Goal: Task Accomplishment & Management: Use online tool/utility

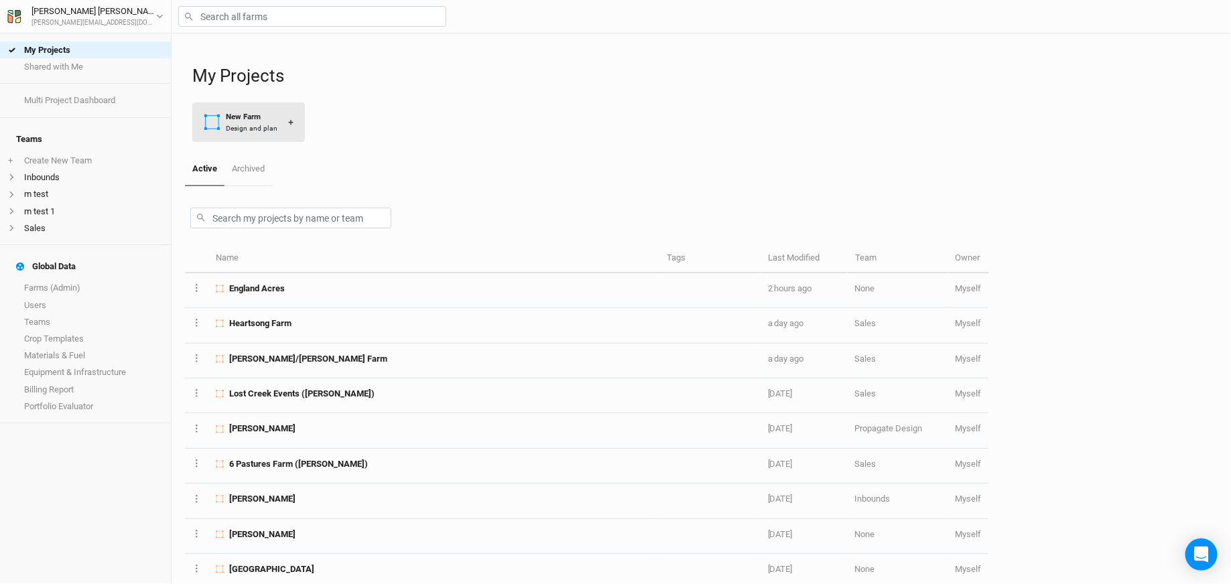
click at [230, 123] on div "Design and plan" at bounding box center [252, 128] width 52 height 10
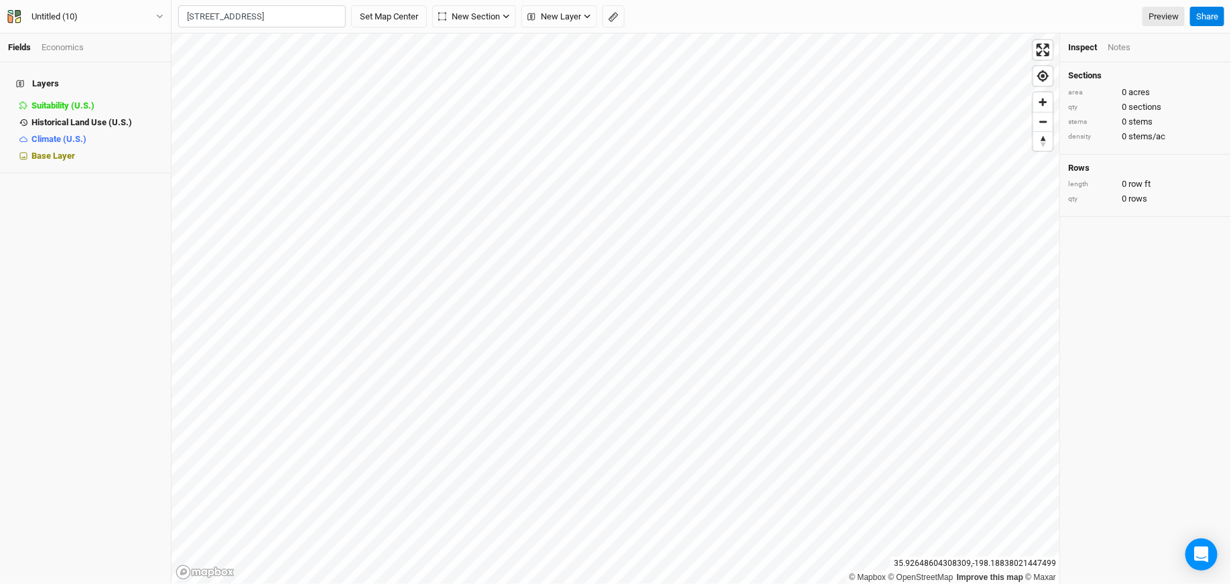
click at [213, 56] on div "[GEOGRAPHIC_DATA], [US_STATE] 18657, [GEOGRAPHIC_DATA]" at bounding box center [288, 61] width 167 height 23
click at [202, 15] on input "[STREET_ADDRESS][US_STATE]" at bounding box center [262, 16] width 168 height 23
click at [196, 15] on input "[STREET_ADDRESS][US_STATE]" at bounding box center [262, 16] width 168 height 23
click at [259, 59] on div "[GEOGRAPHIC_DATA], [US_STATE] 18657, [GEOGRAPHIC_DATA]" at bounding box center [288, 61] width 167 height 23
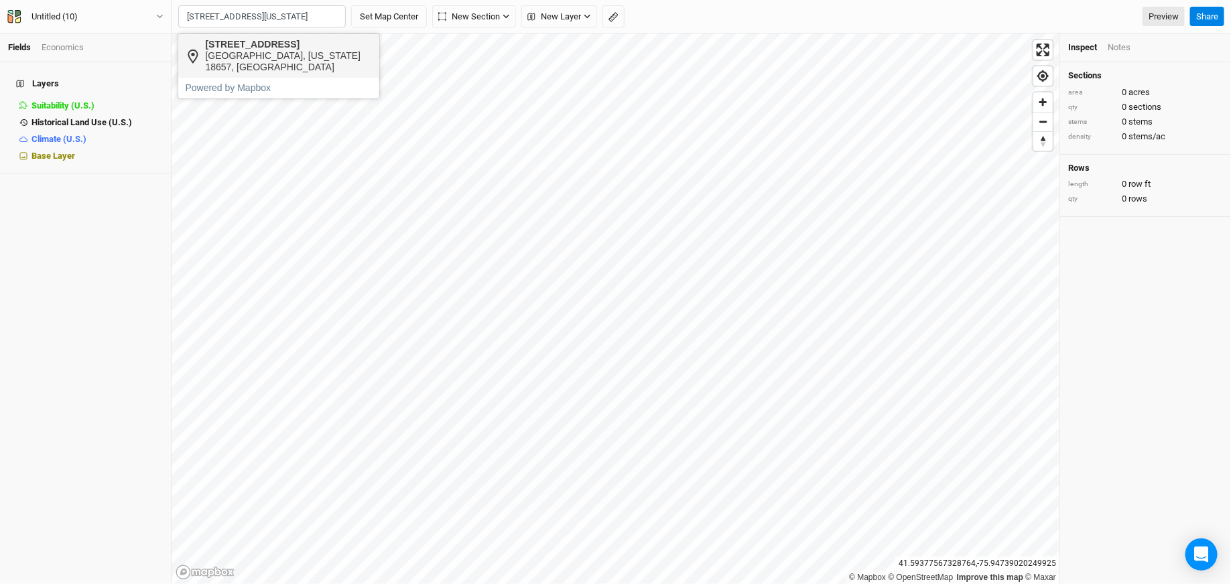
scroll to position [0, 0]
type input "[STREET_ADDRESS][US_STATE]"
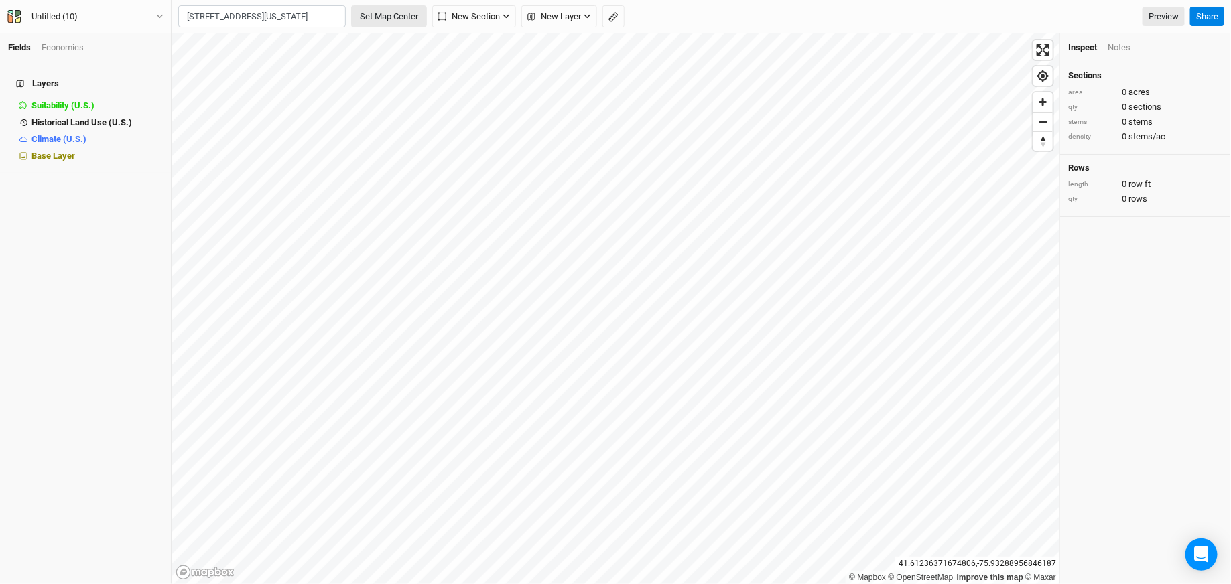
click at [393, 21] on button "Set Map Center" at bounding box center [389, 16] width 76 height 23
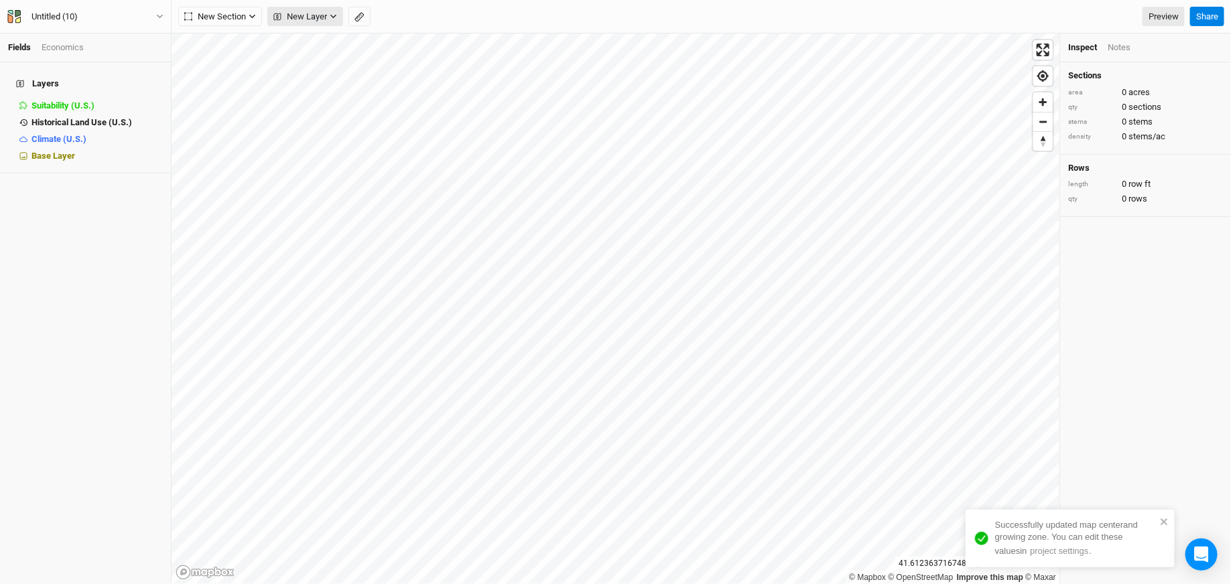
click at [300, 9] on button "New Layer" at bounding box center [305, 17] width 76 height 20
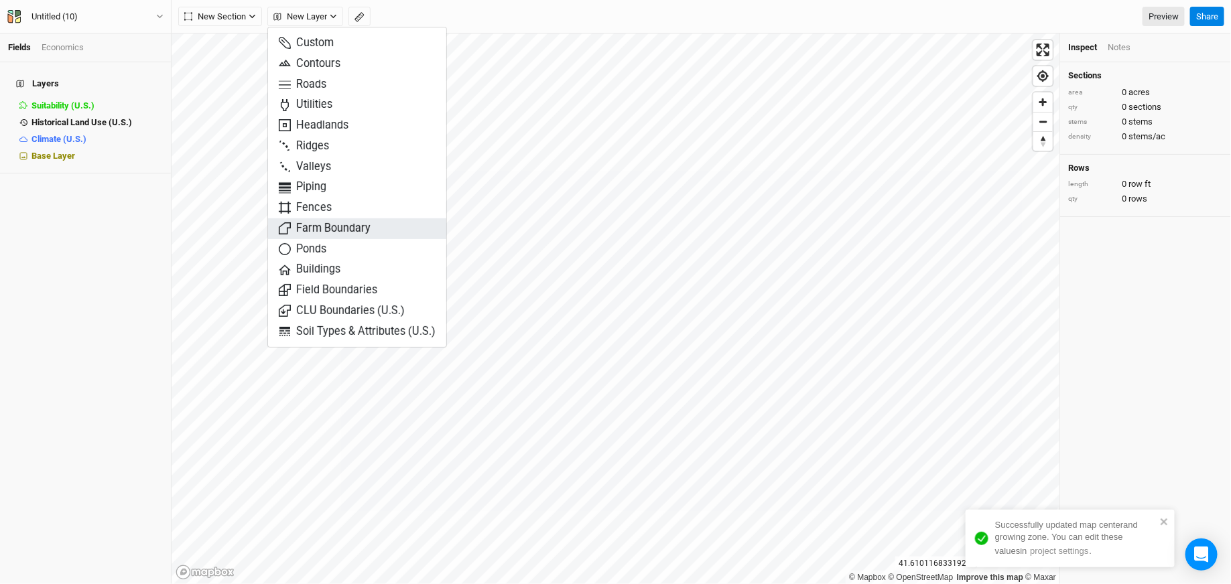
click at [357, 230] on span "Farm Boundary" at bounding box center [325, 228] width 92 height 15
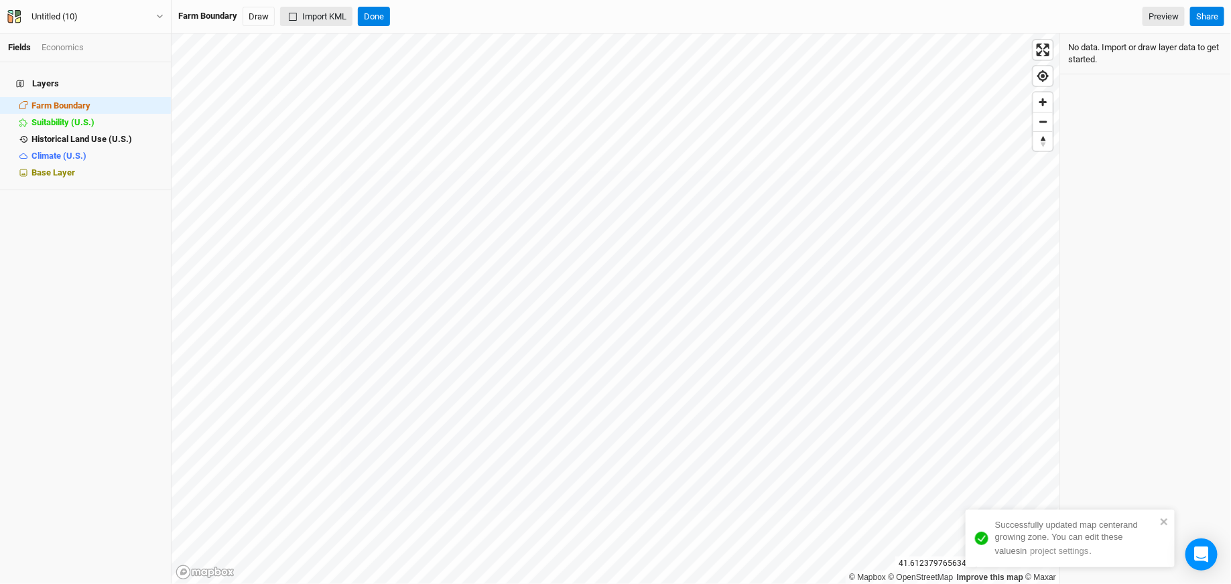
click at [312, 20] on button "Import KML" at bounding box center [316, 17] width 72 height 20
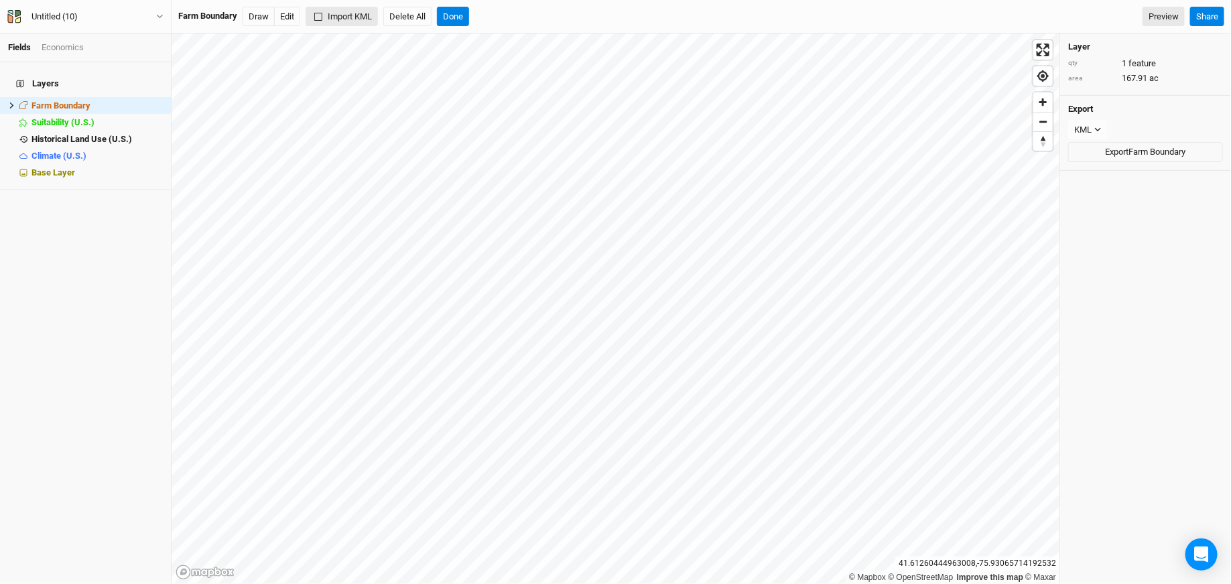
click at [332, 19] on button "Import KML" at bounding box center [342, 17] width 72 height 20
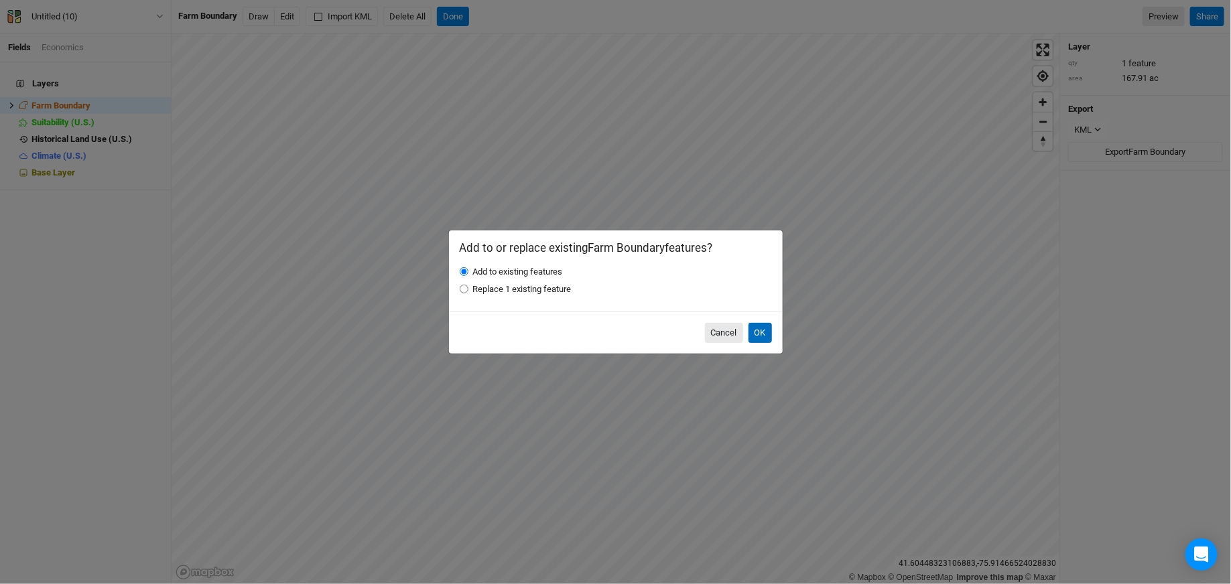
click at [763, 336] on button "OK" at bounding box center [760, 333] width 23 height 20
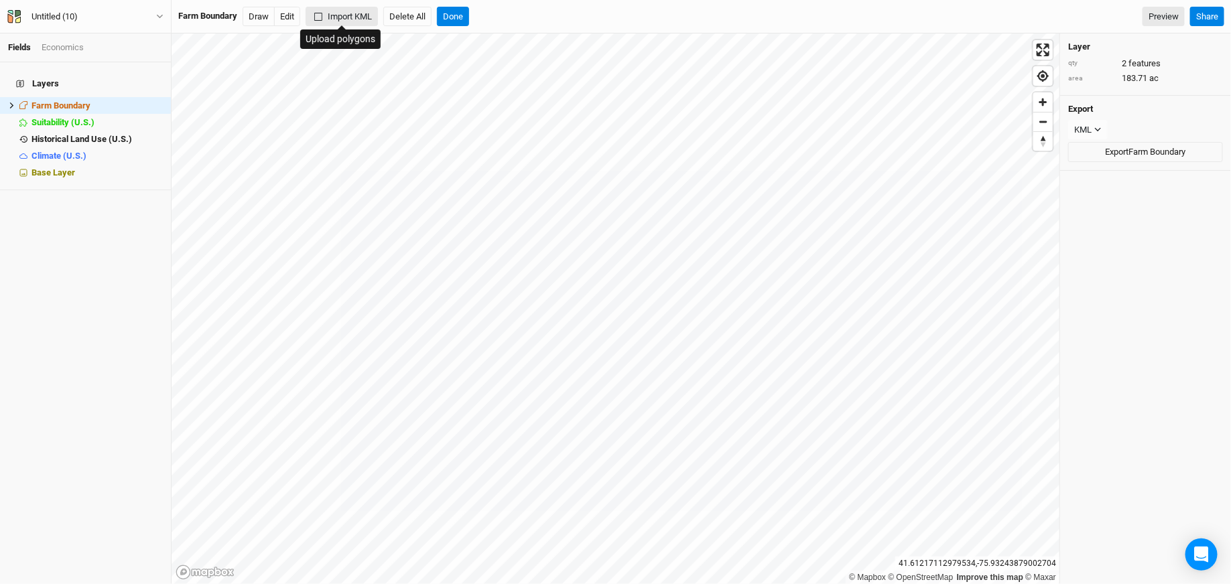
click at [355, 7] on button "Import KML" at bounding box center [342, 17] width 72 height 20
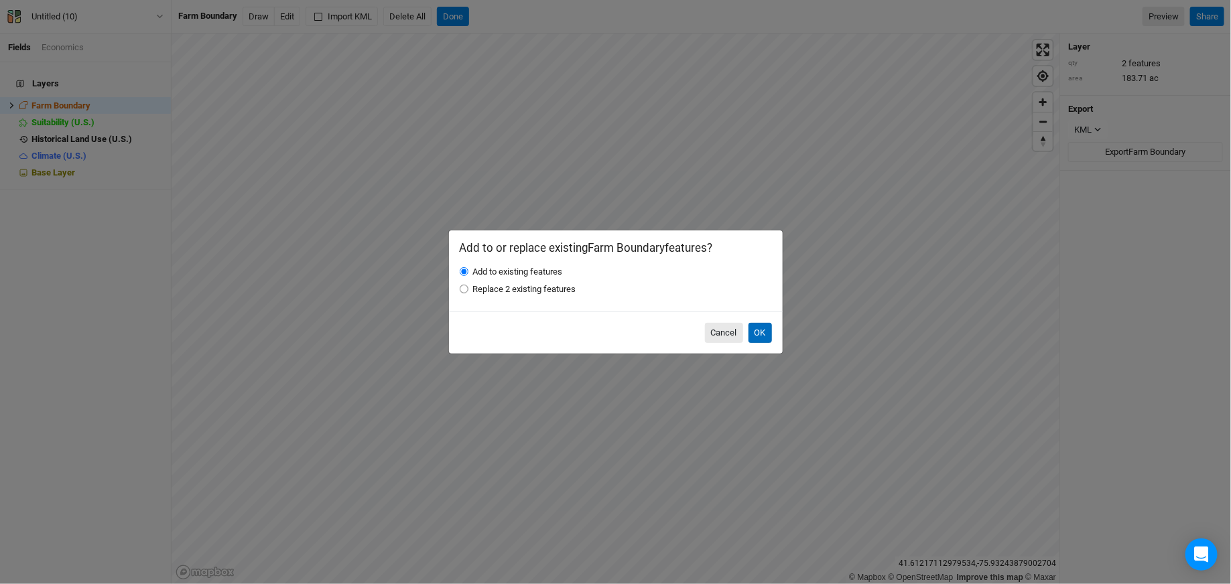
click at [760, 336] on button "OK" at bounding box center [760, 333] width 23 height 20
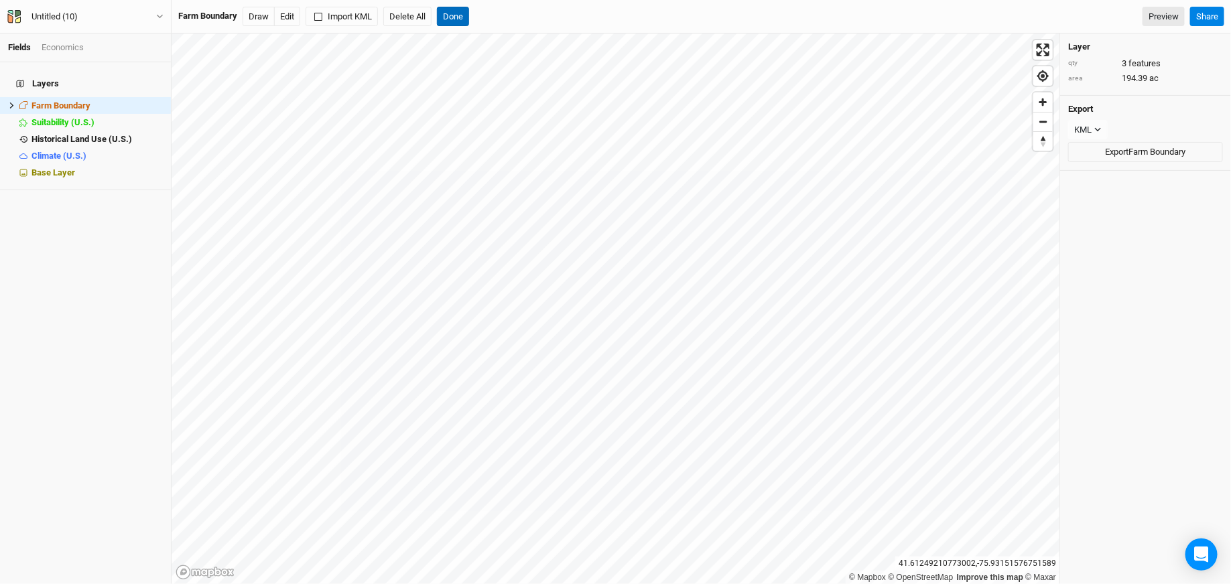
click at [458, 17] on button "Done" at bounding box center [453, 17] width 32 height 20
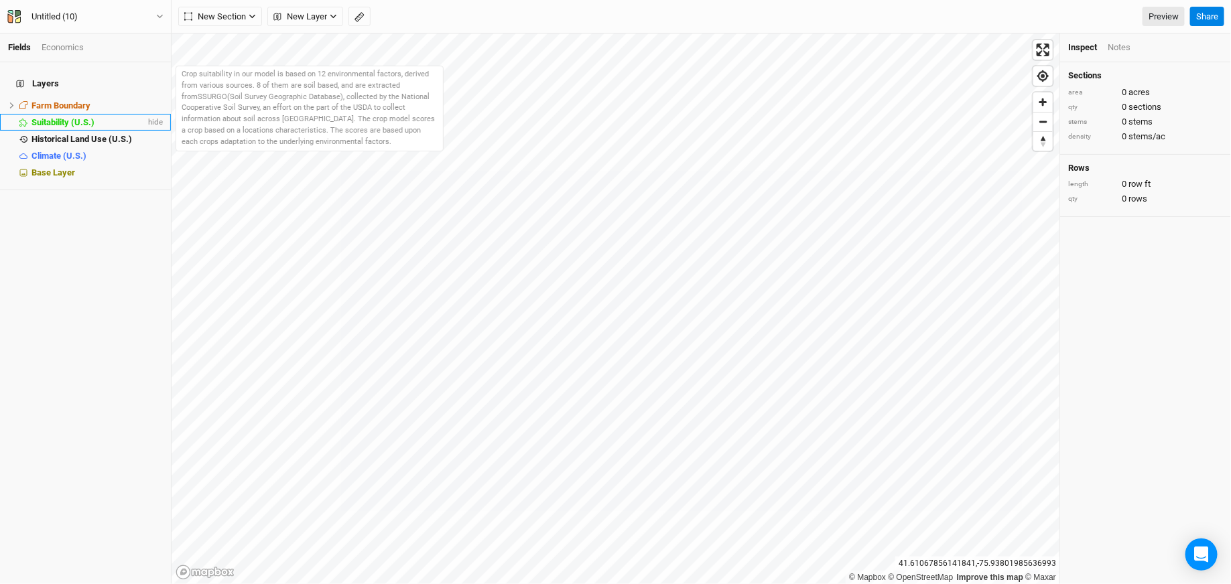
click at [70, 117] on span "Suitability (U.S.)" at bounding box center [62, 122] width 63 height 10
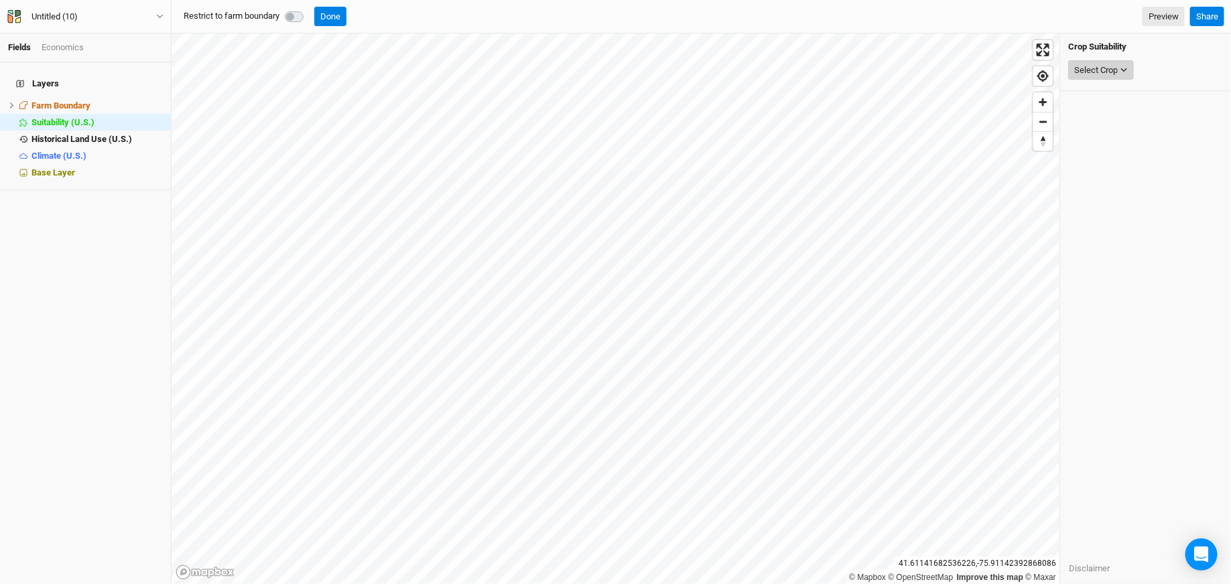
click at [1100, 64] on div "Select Crop" at bounding box center [1096, 70] width 44 height 13
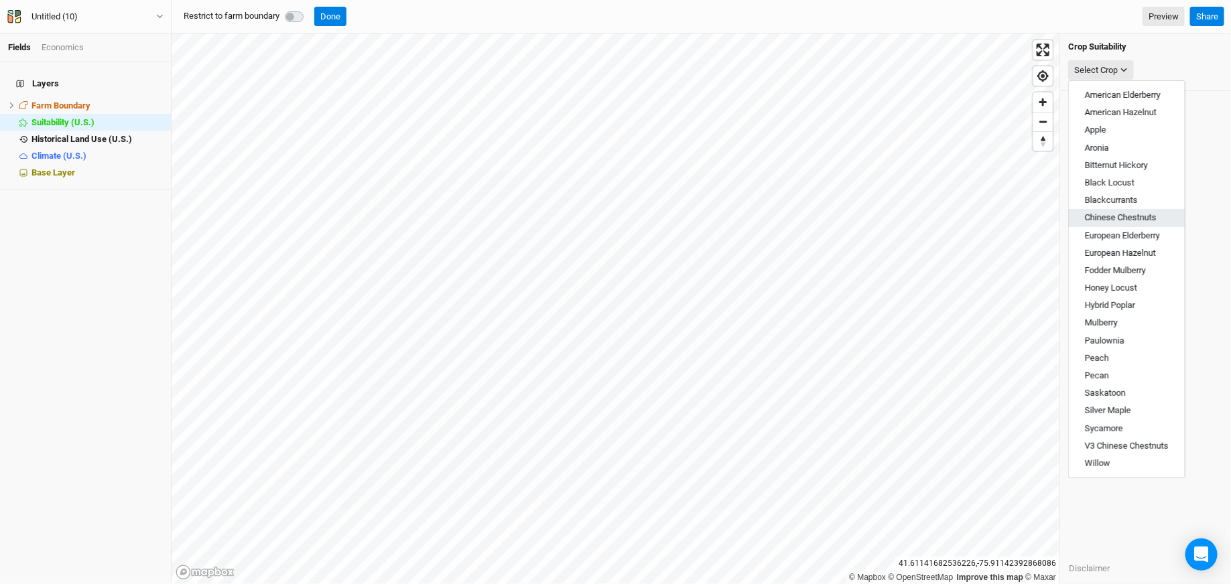
click at [1103, 214] on span "Chinese Chestnuts" at bounding box center [1121, 217] width 72 height 10
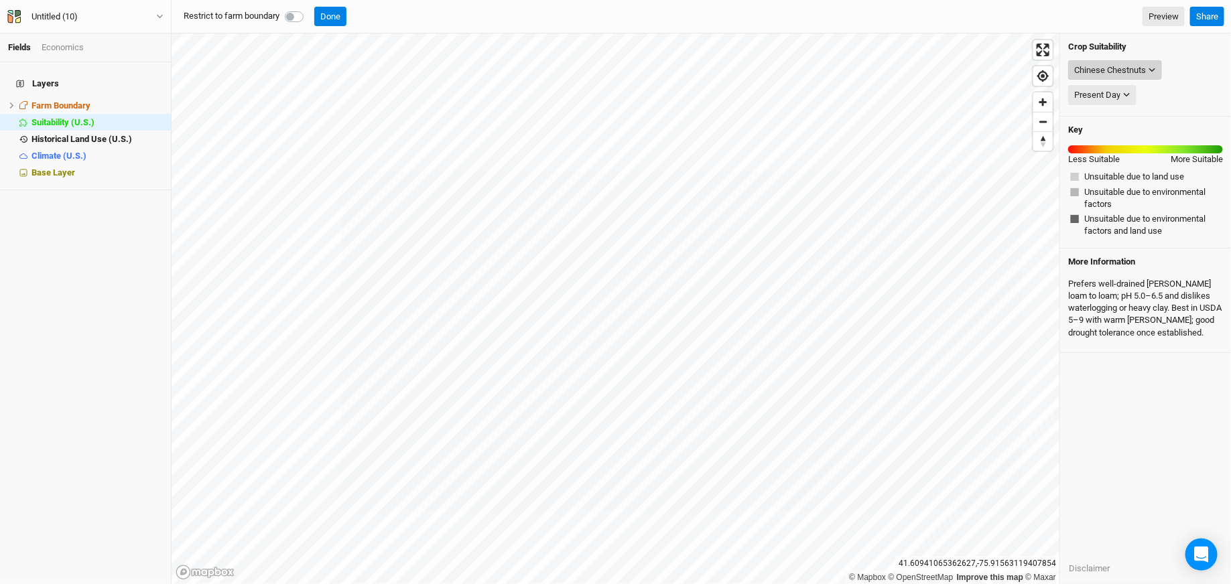
click at [1139, 70] on div "Chinese Chestnuts" at bounding box center [1110, 70] width 72 height 13
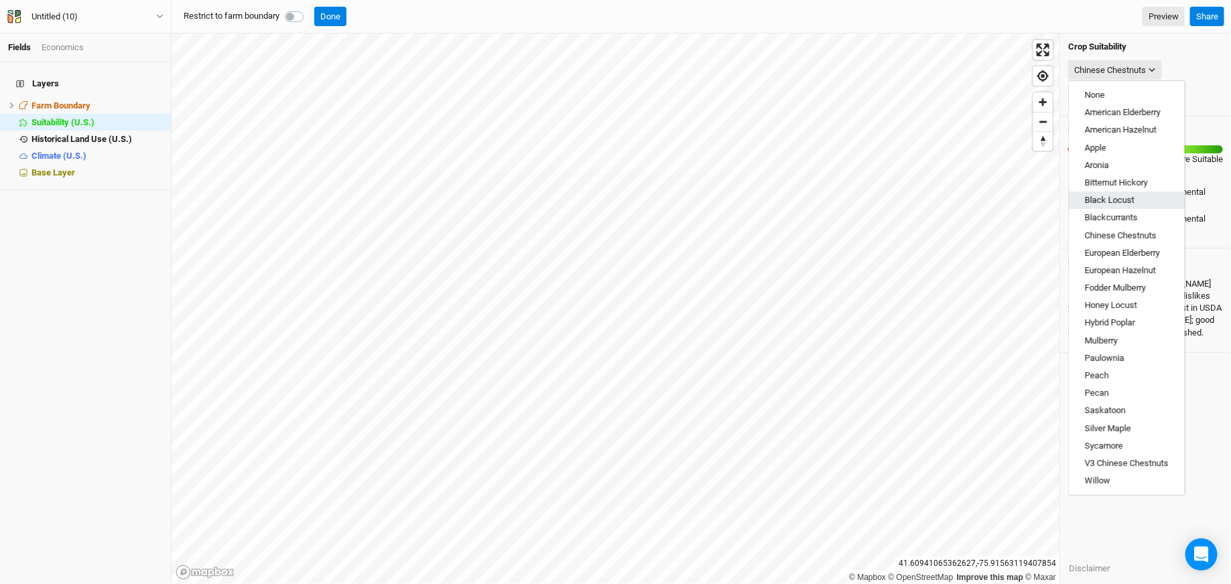
click at [1108, 202] on span "Black Locust" at bounding box center [1110, 200] width 50 height 10
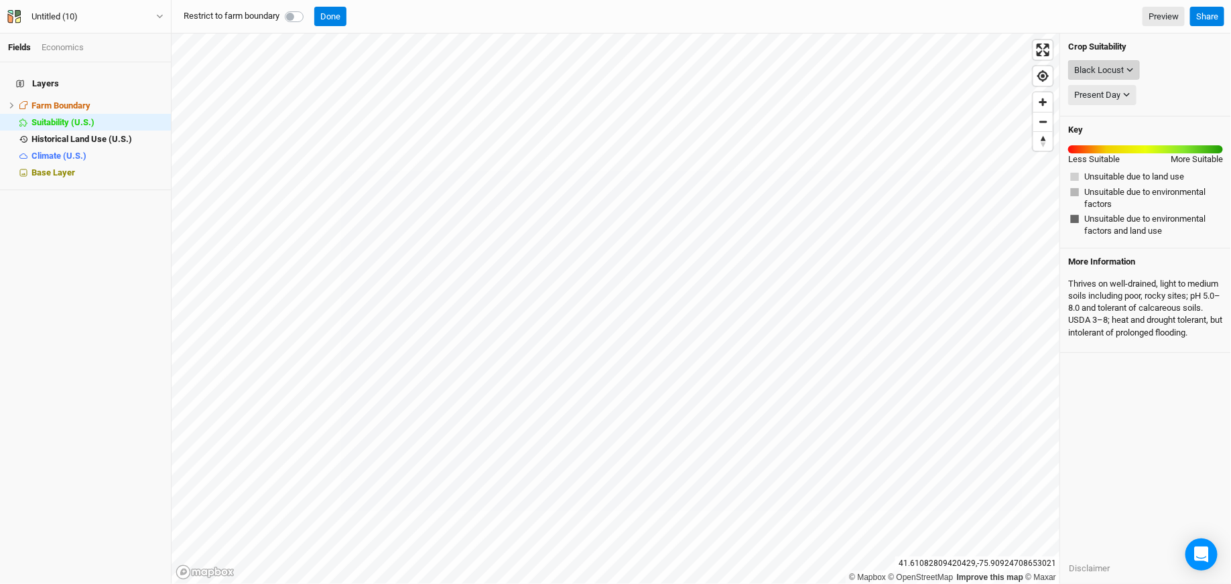
click at [1103, 66] on div "Black Locust" at bounding box center [1099, 70] width 50 height 13
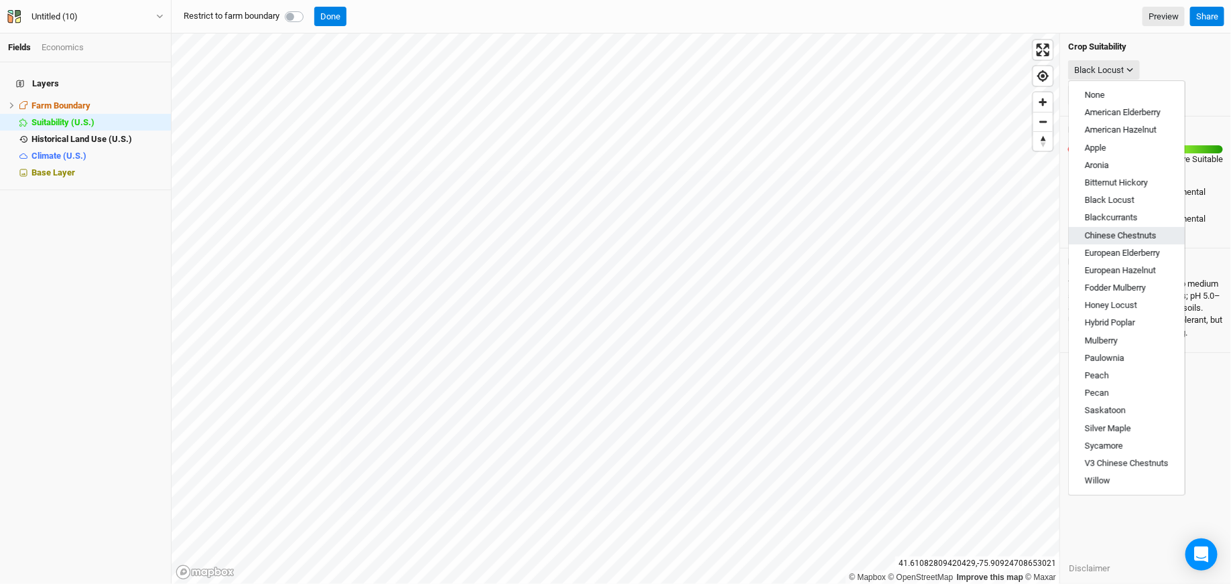
click at [1102, 234] on span "Chinese Chestnuts" at bounding box center [1121, 236] width 72 height 10
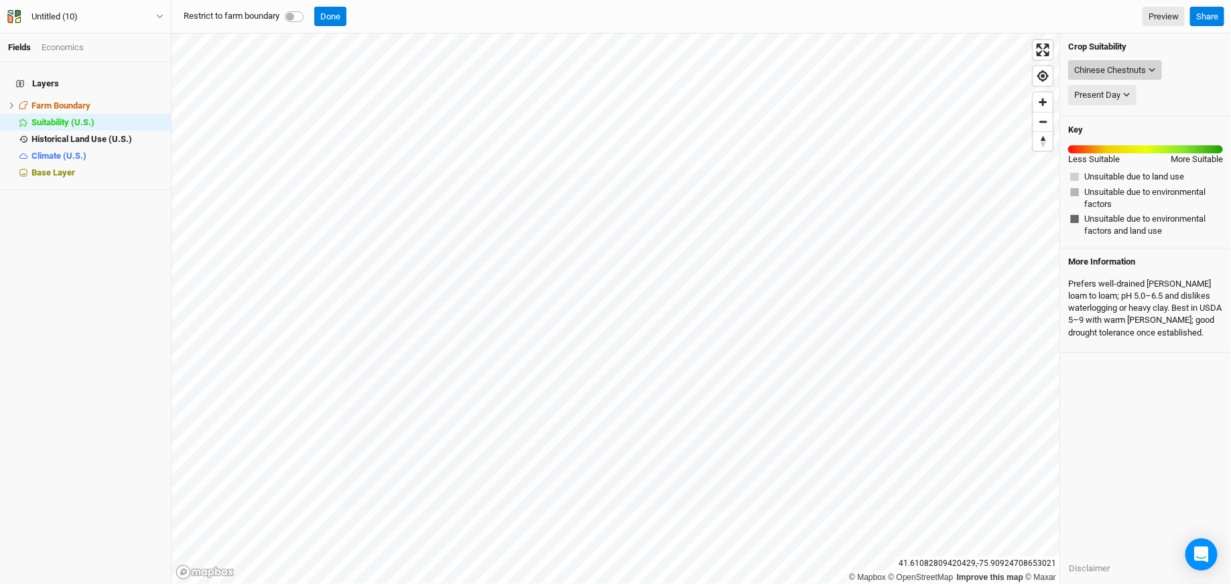
click at [1091, 77] on button "Chinese Chestnuts" at bounding box center [1115, 70] width 94 height 20
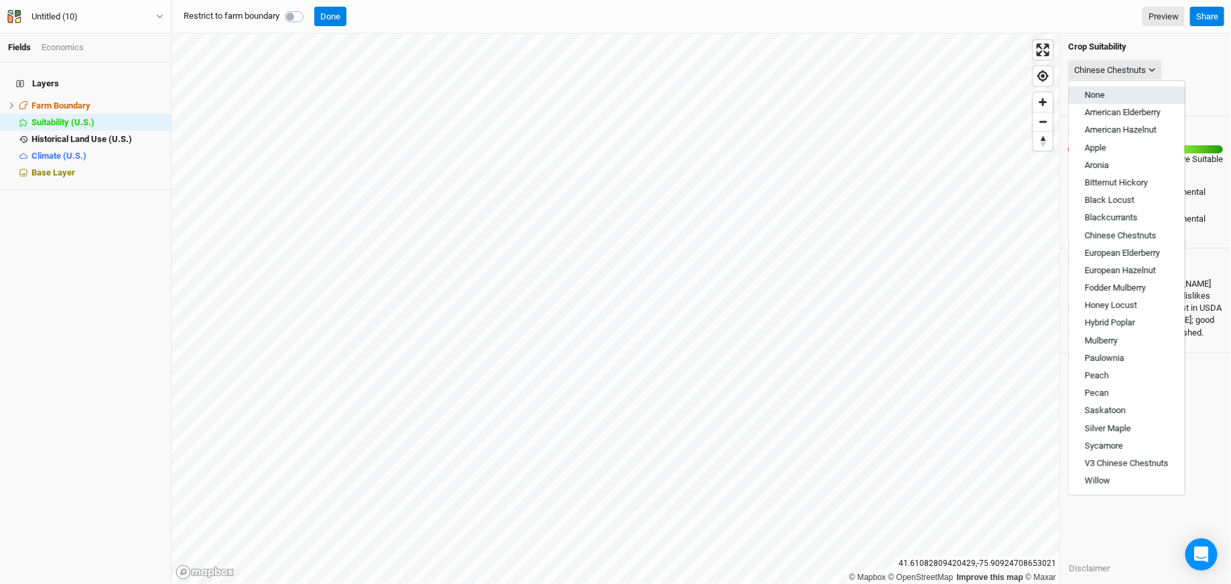
click at [1093, 98] on span "None" at bounding box center [1095, 95] width 20 height 10
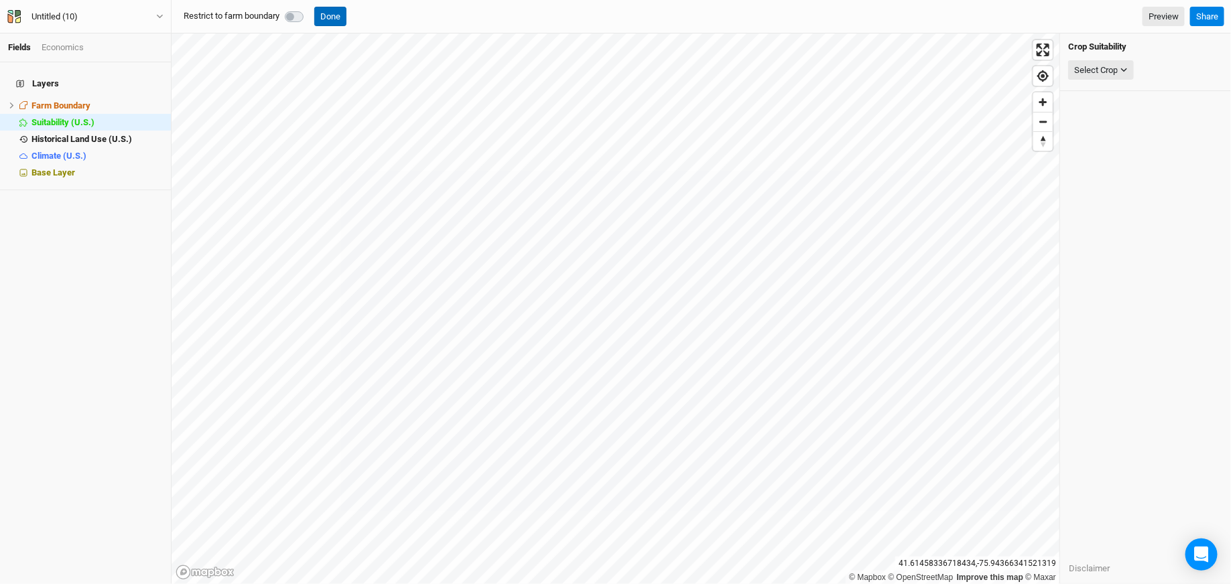
click at [340, 13] on button "Done" at bounding box center [330, 17] width 32 height 20
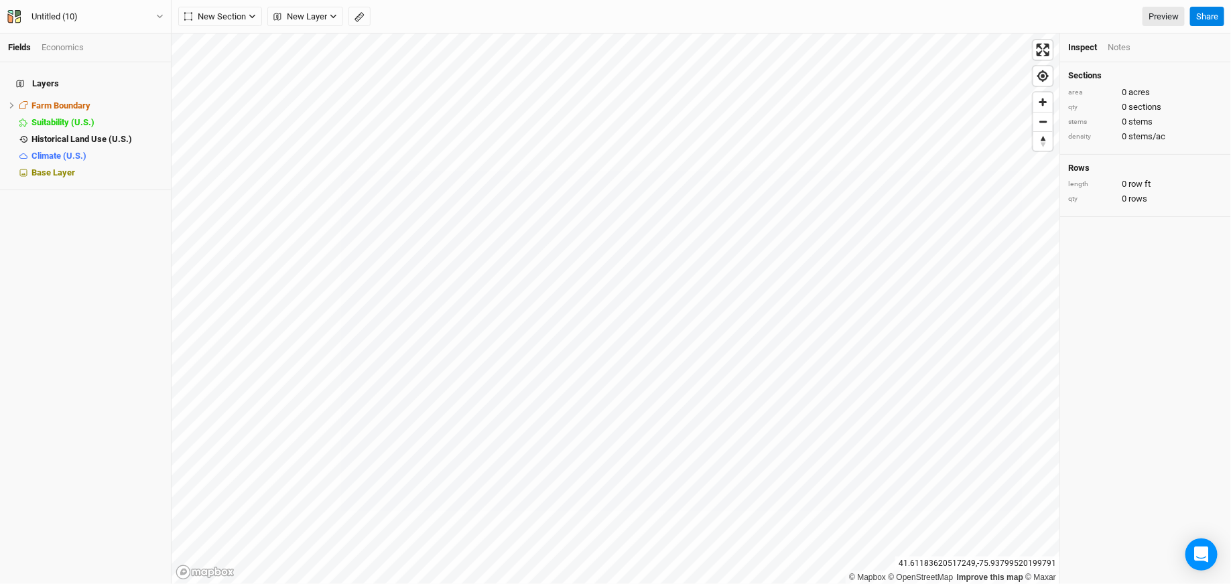
click at [123, 24] on div "Untitled (10) Back Project Settings User settings Imperial Metric Keyboard Shor…" at bounding box center [86, 17] width 172 height 34
click at [123, 15] on button "Untitled (10)" at bounding box center [85, 16] width 157 height 15
click at [119, 53] on button "Project Settings" at bounding box center [111, 54] width 106 height 17
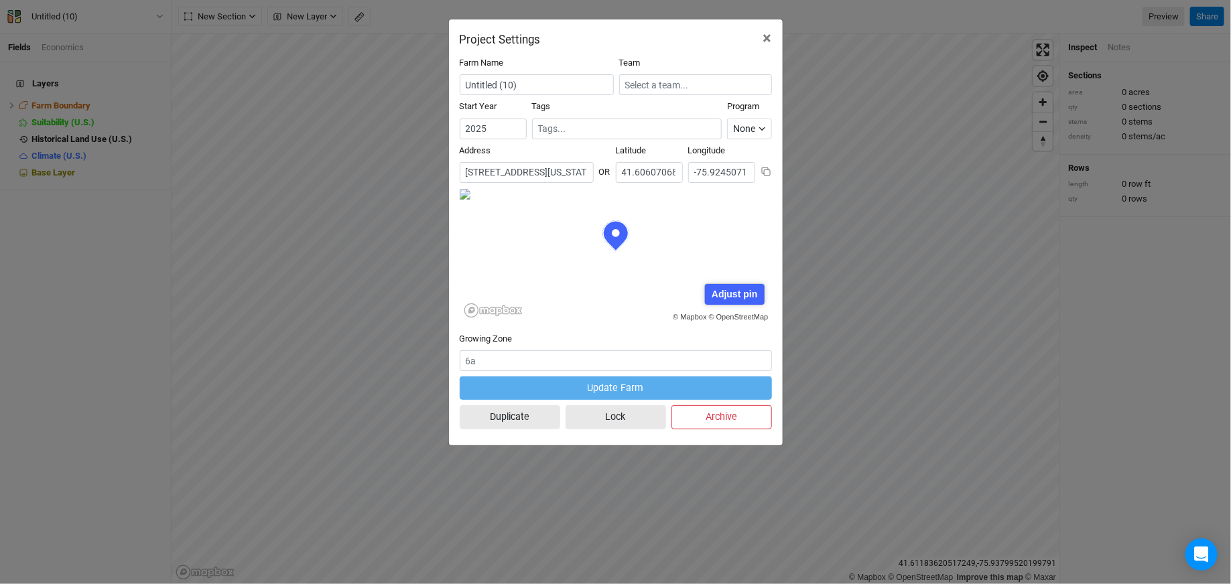
scroll to position [67, 156]
drag, startPoint x: 555, startPoint y: 84, endPoint x: 430, endPoint y: 83, distance: 124.6
click at [430, 83] on div "Project Settings × Farm Name Untitled (10) Team Start Year [DATE] Tags Program …" at bounding box center [615, 292] width 1231 height 584
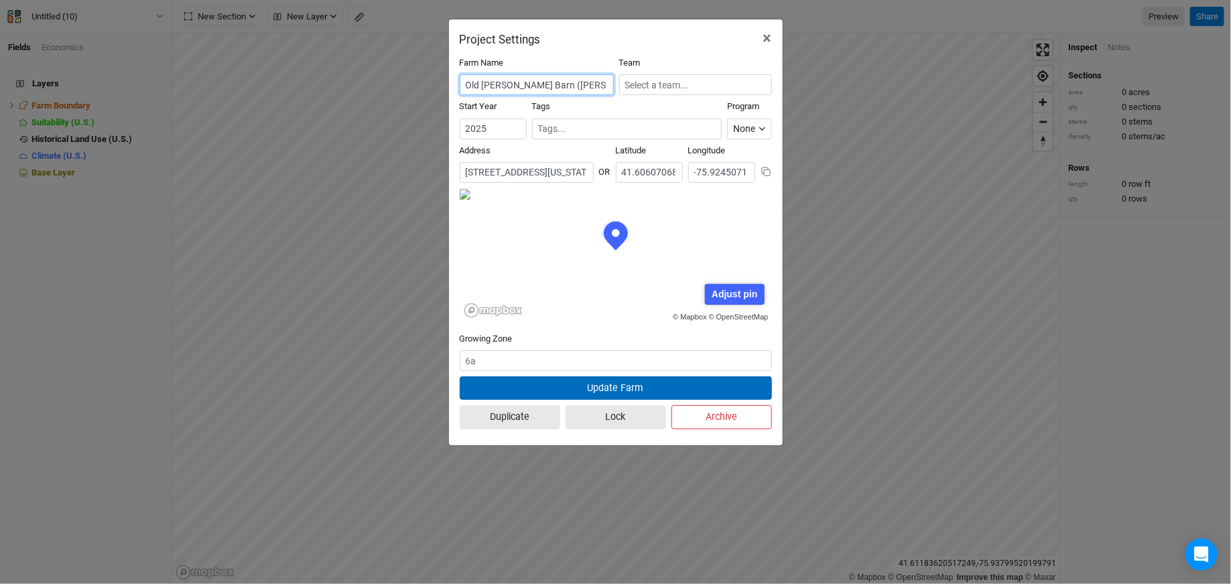
type input "Old [PERSON_NAME] Barn ([PERSON_NAME])"
click at [615, 383] on button "Update Farm" at bounding box center [616, 388] width 312 height 23
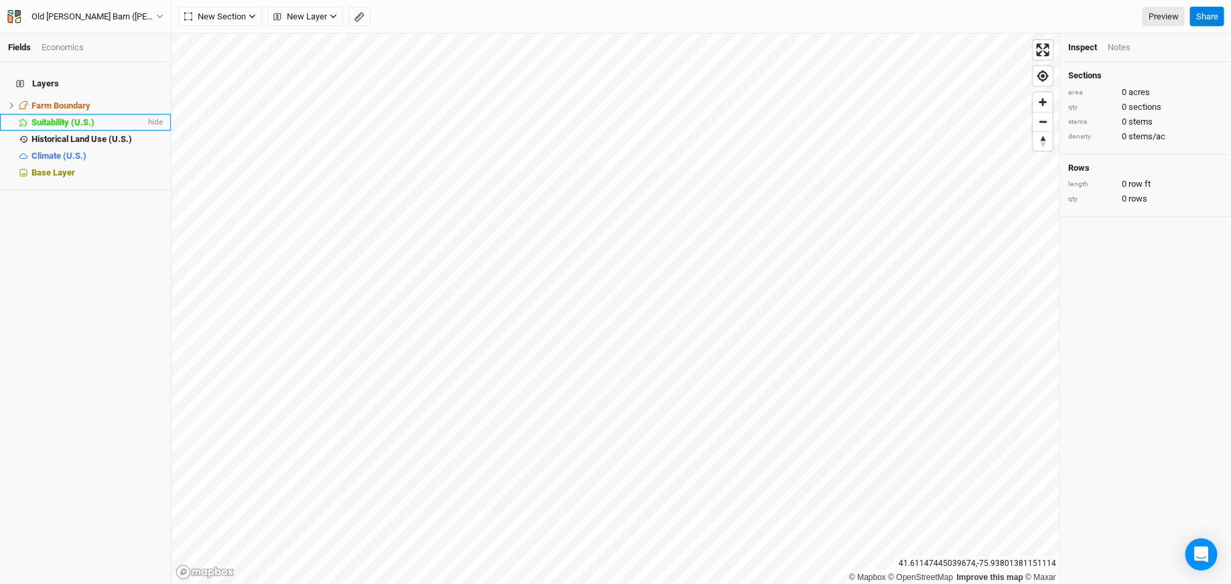
click at [54, 117] on span "Suitability (U.S.)" at bounding box center [62, 122] width 63 height 10
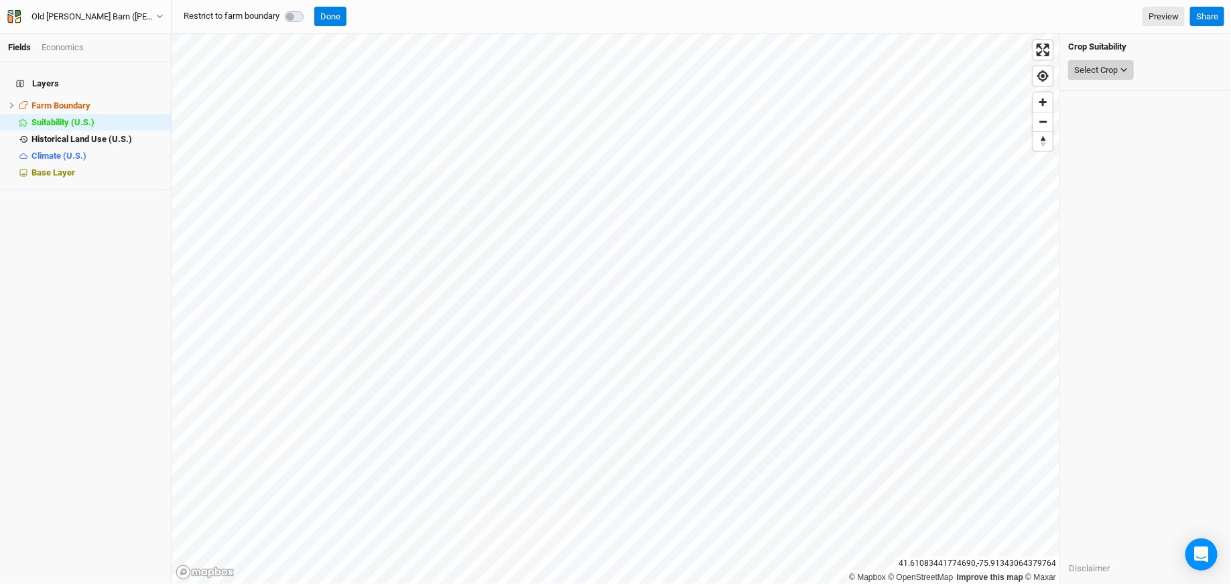
click at [1102, 67] on div "Select Crop" at bounding box center [1096, 70] width 44 height 13
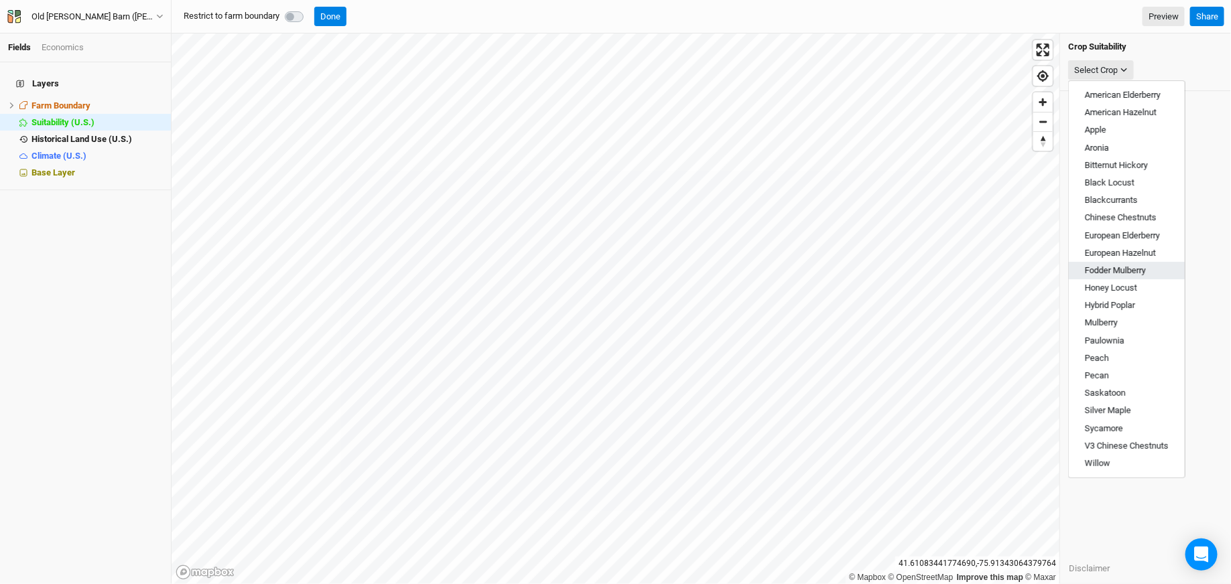
click at [1105, 271] on span "Fodder Mulberry" at bounding box center [1115, 270] width 61 height 10
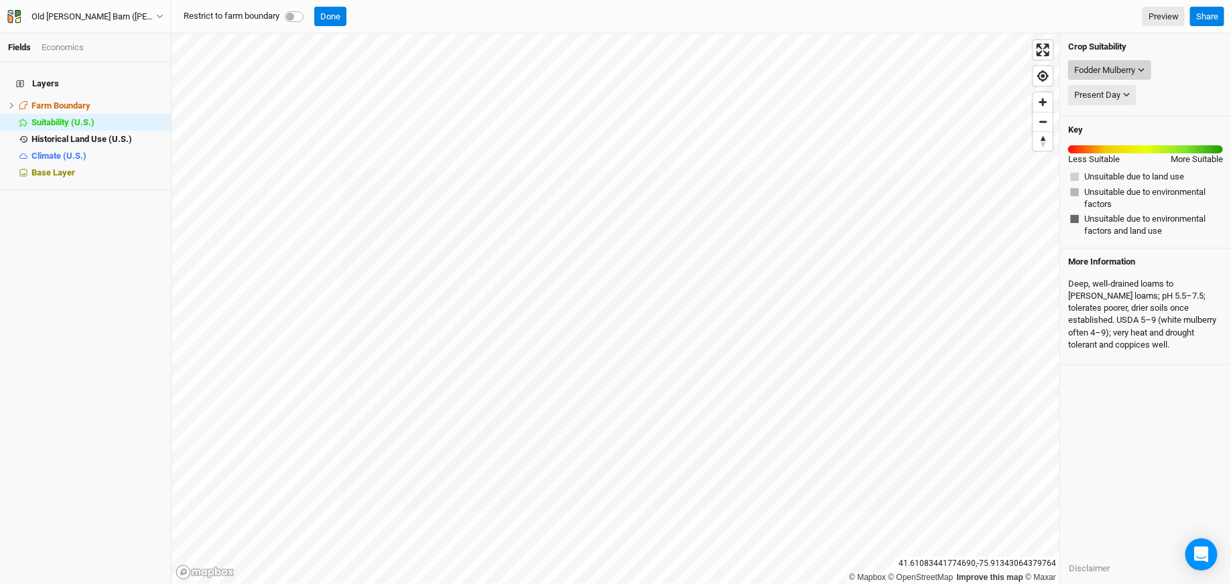
click at [1129, 75] on div "Fodder Mulberry" at bounding box center [1104, 70] width 61 height 13
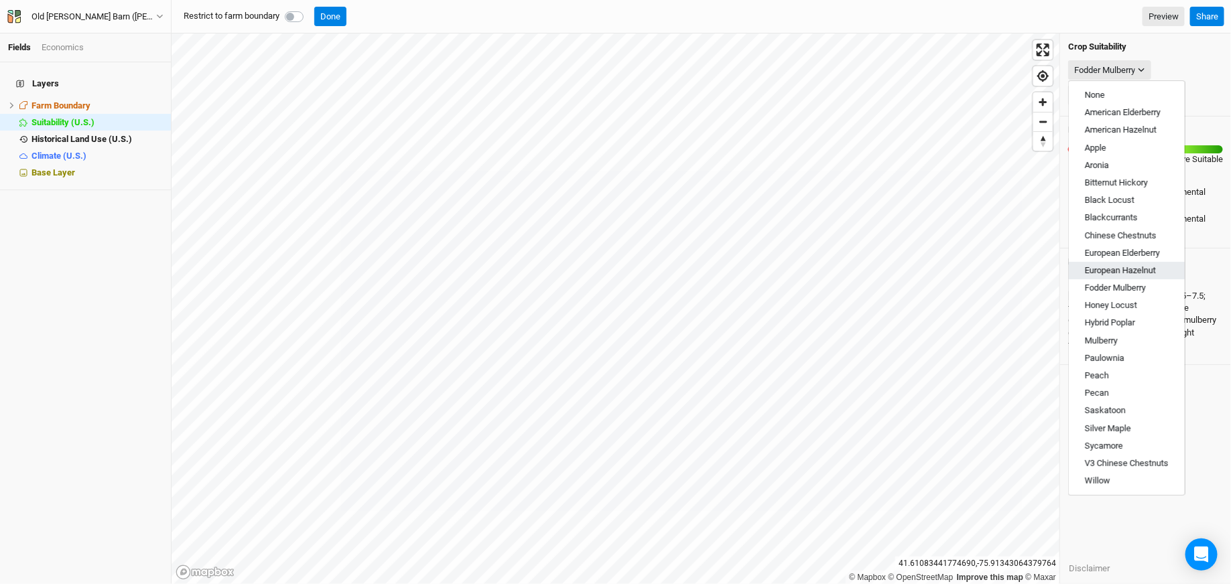
click at [1095, 278] on button "European Hazelnut" at bounding box center [1127, 270] width 116 height 17
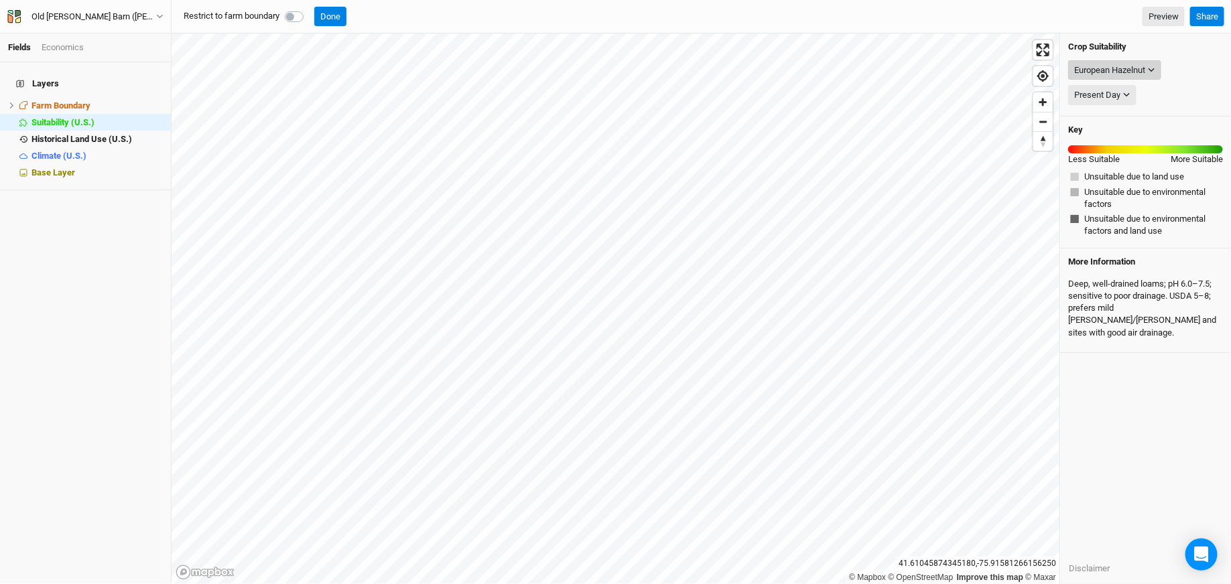
click at [1082, 71] on div "European Hazelnut" at bounding box center [1109, 70] width 71 height 13
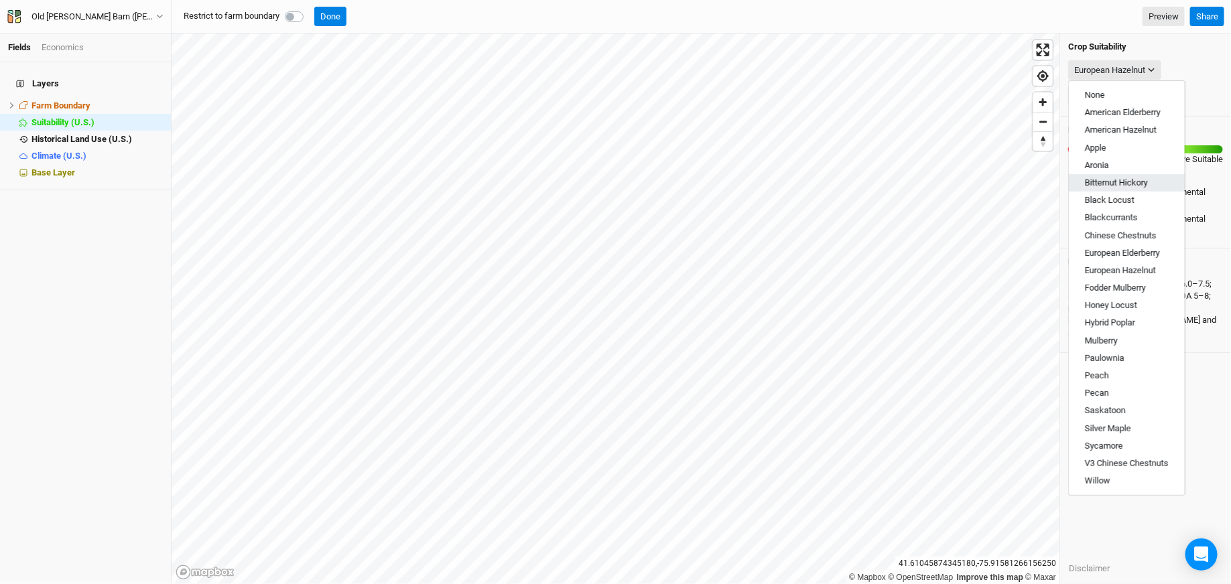
click at [1095, 190] on button "Bitternut Hickory" at bounding box center [1127, 182] width 116 height 17
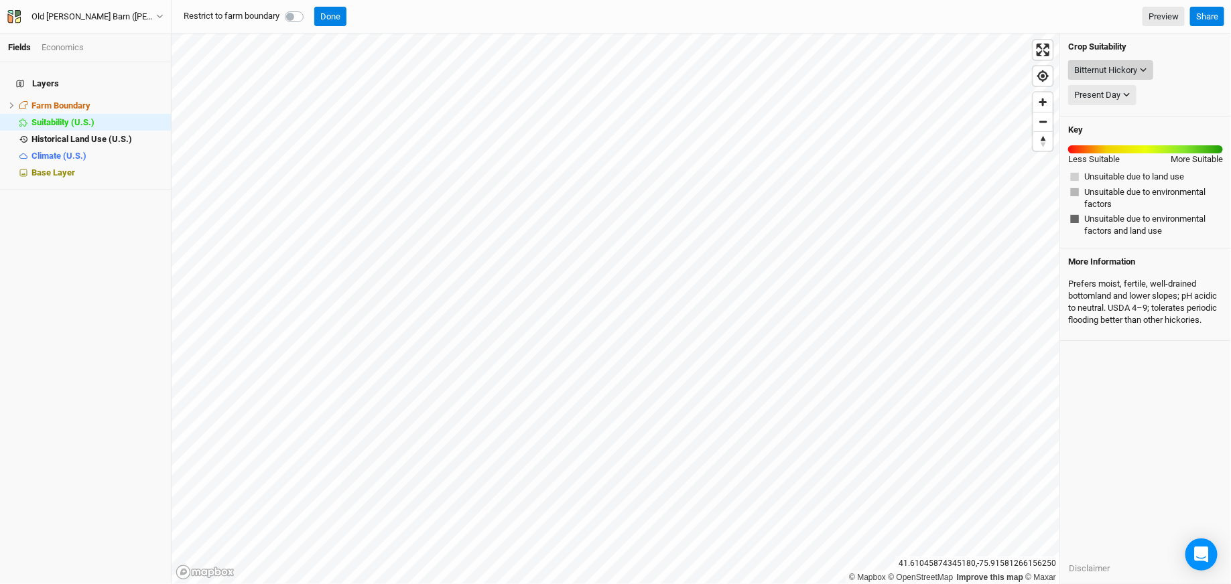
click at [1118, 67] on div "Bitternut Hickory" at bounding box center [1105, 70] width 63 height 13
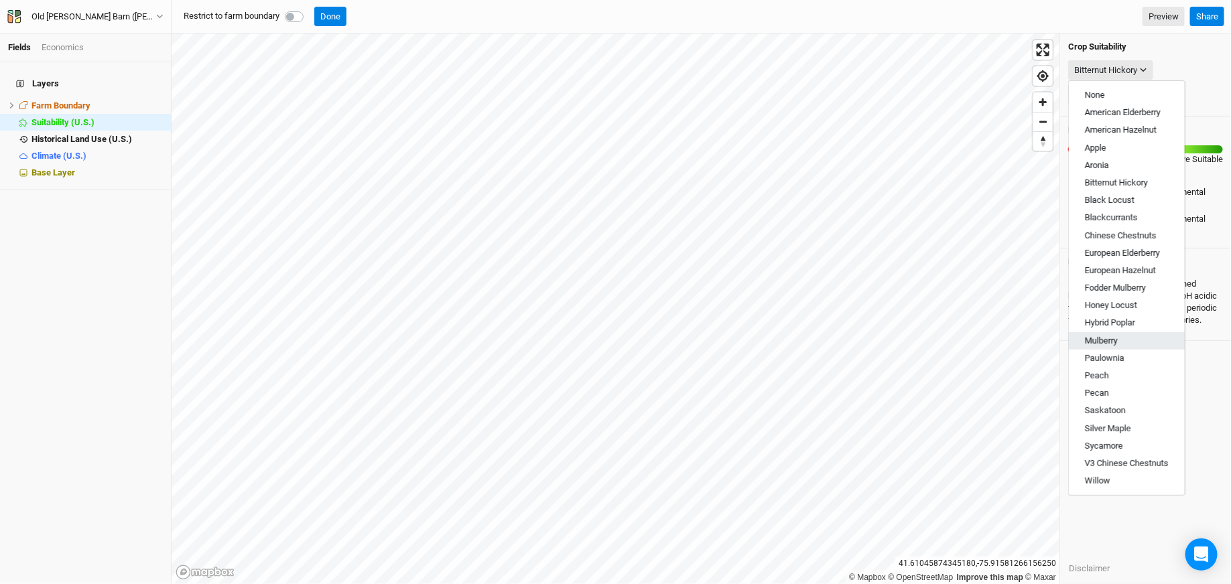
click at [1096, 348] on button "Mulberry" at bounding box center [1127, 340] width 116 height 17
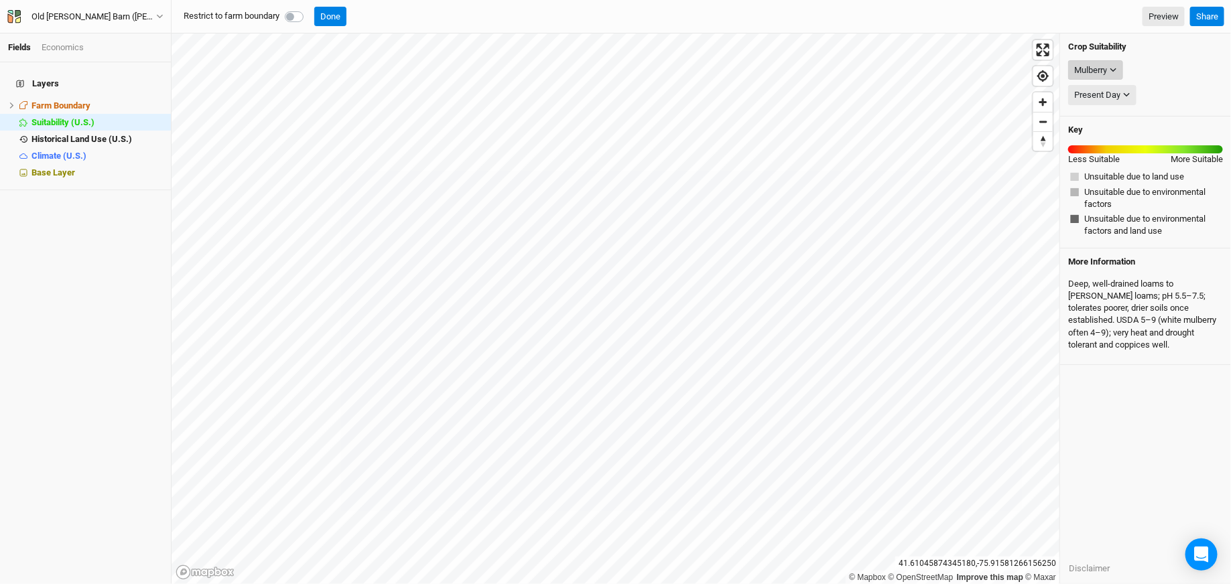
click at [1112, 66] on icon "button" at bounding box center [1113, 69] width 7 height 7
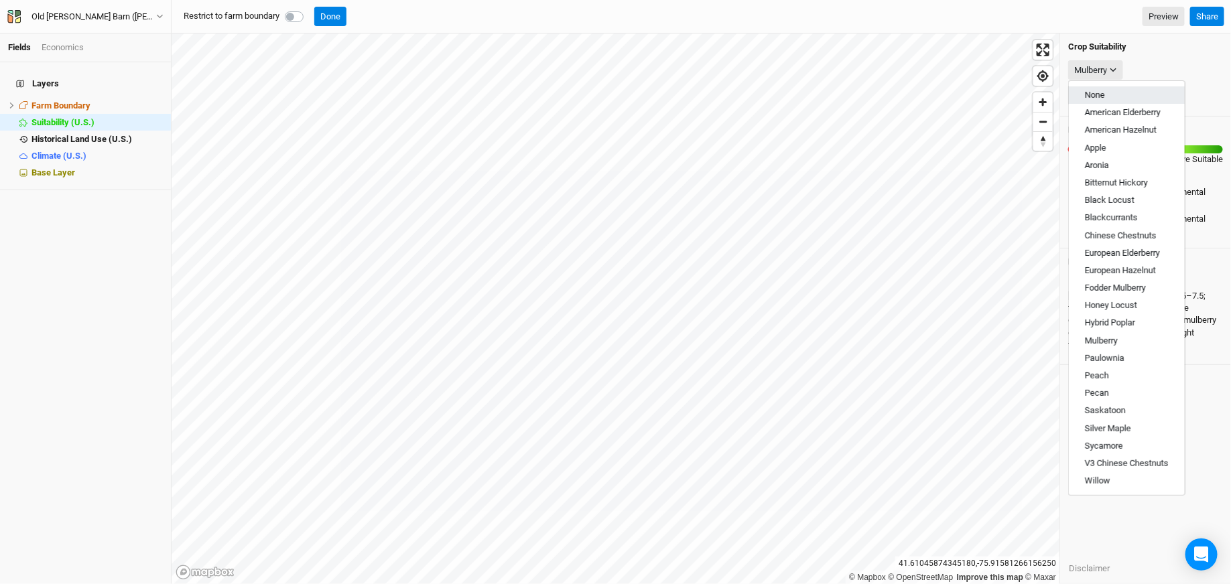
click at [1100, 97] on span "None" at bounding box center [1095, 95] width 20 height 10
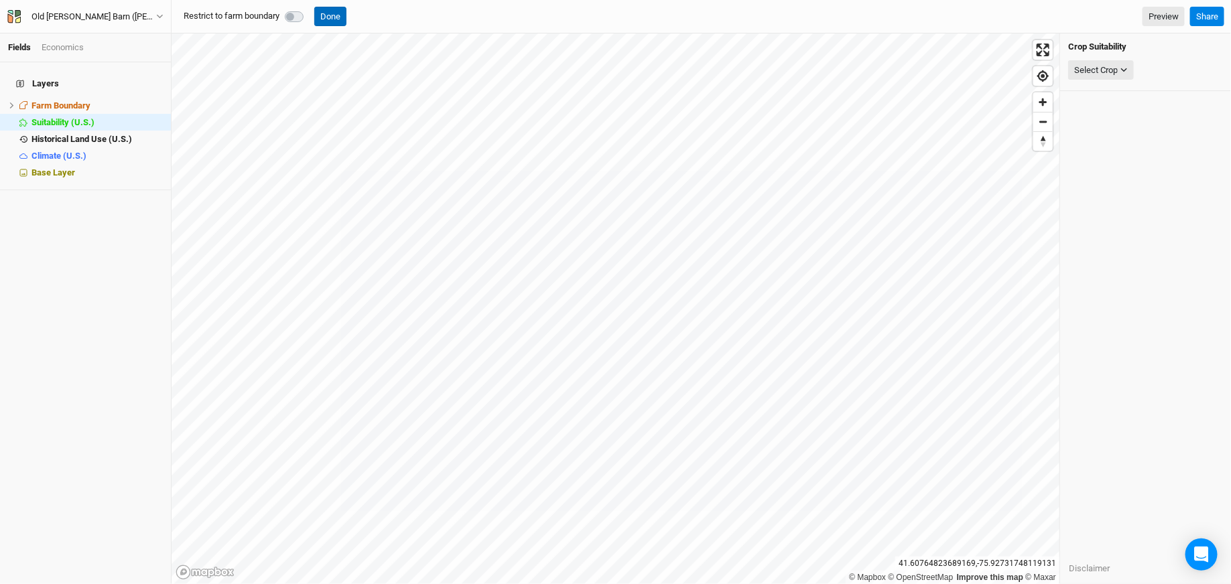
click at [328, 16] on button "Done" at bounding box center [330, 17] width 32 height 20
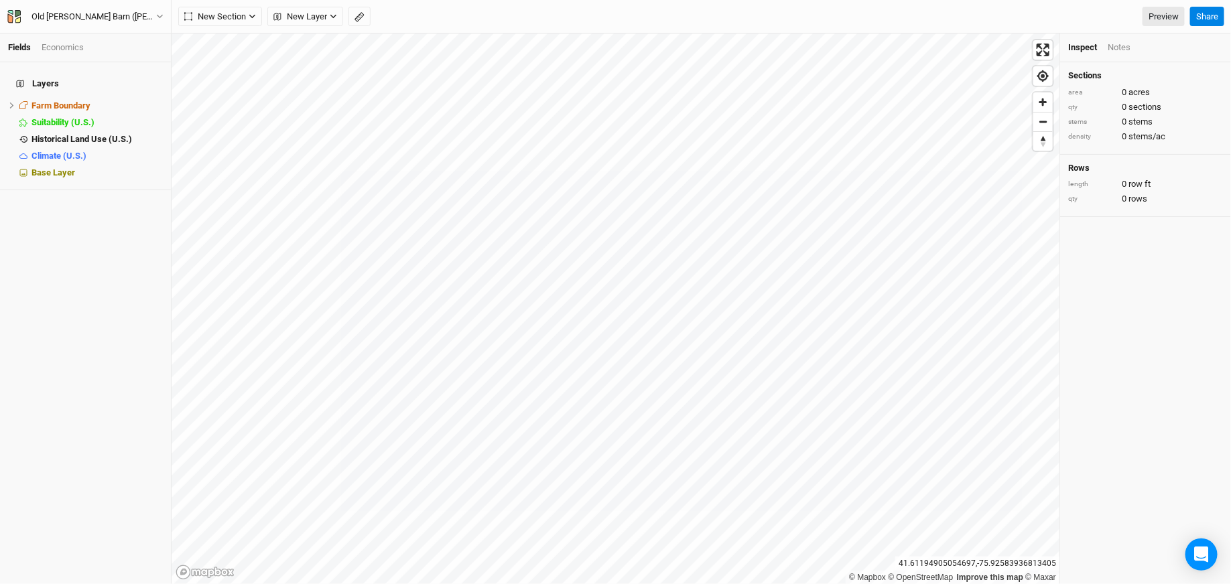
click at [470, 0] on html "Fields Economics Layers Farm Boundary hide Suitability (U.S.) hide Historical L…" at bounding box center [615, 292] width 1231 height 584
click at [294, 14] on span "New Layer" at bounding box center [300, 16] width 54 height 13
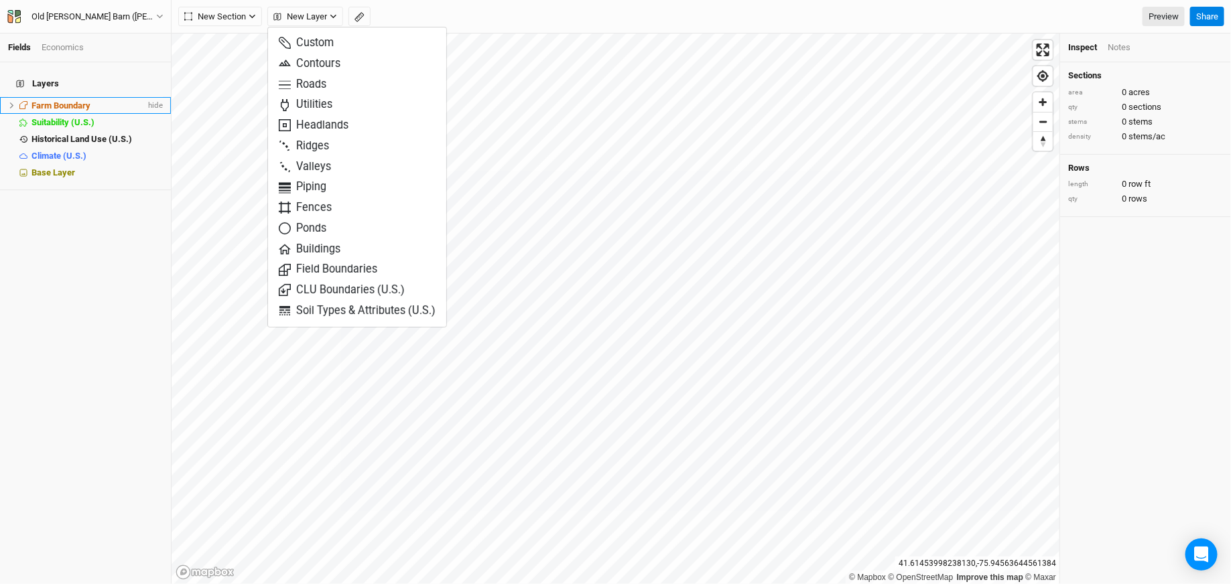
click at [70, 101] on span "Farm Boundary" at bounding box center [60, 106] width 59 height 10
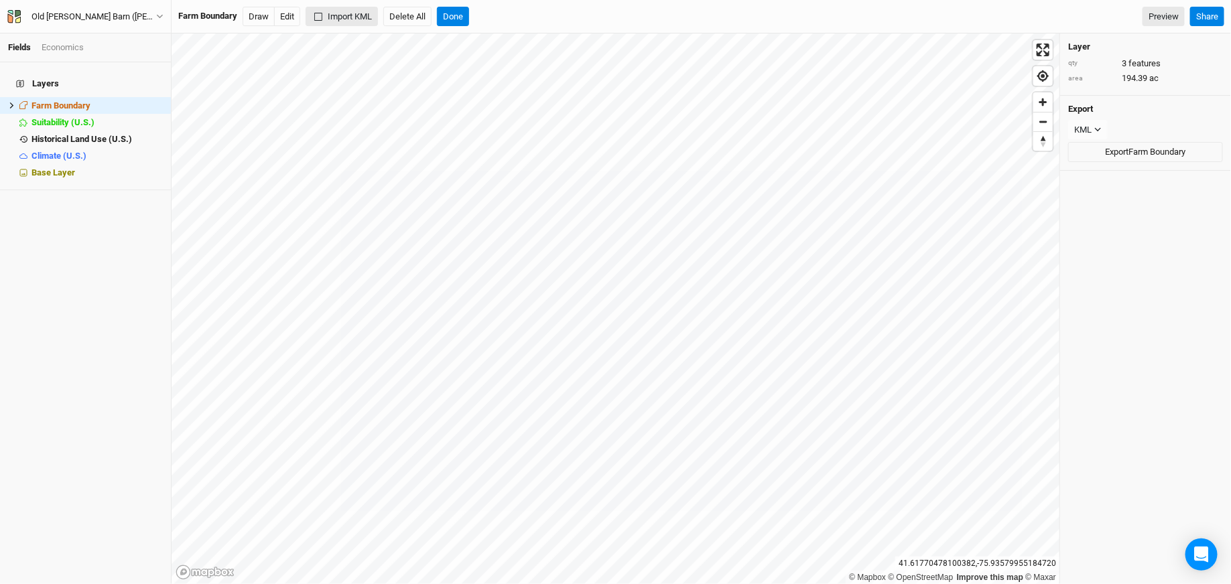
click at [363, 7] on button "Import KML" at bounding box center [342, 17] width 72 height 20
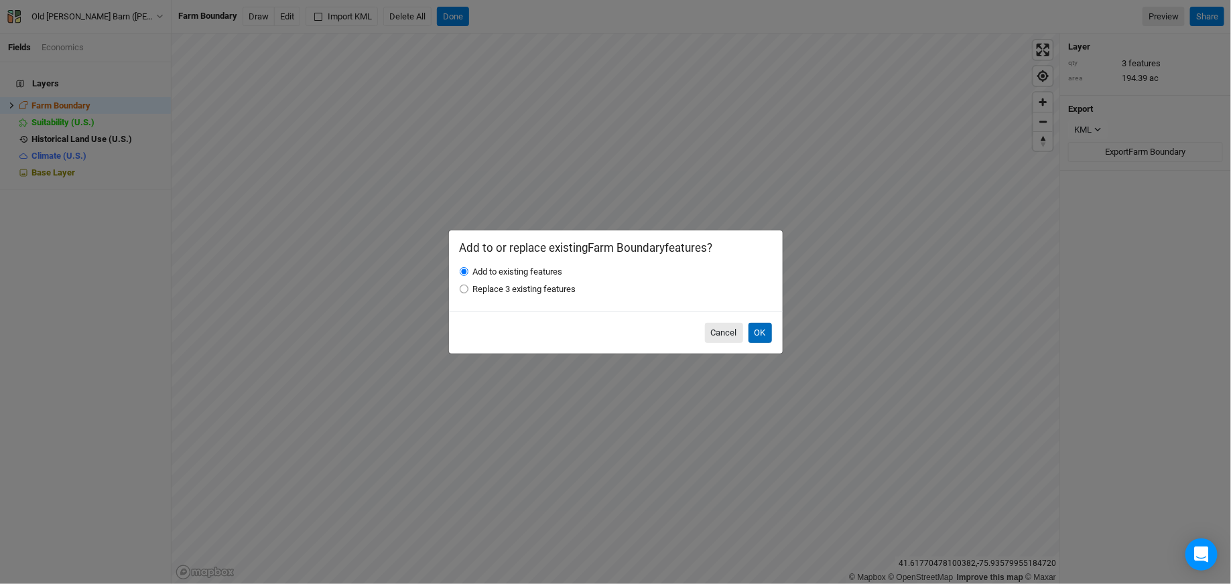
click at [771, 330] on button "OK" at bounding box center [760, 333] width 23 height 20
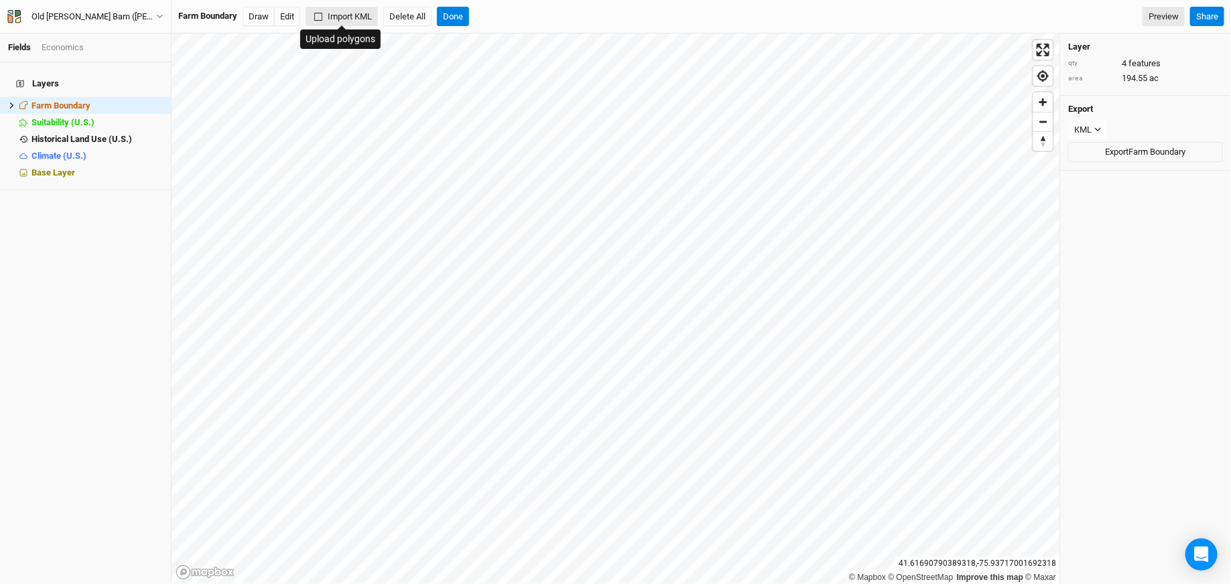
click at [344, 18] on button "Import KML" at bounding box center [342, 17] width 72 height 20
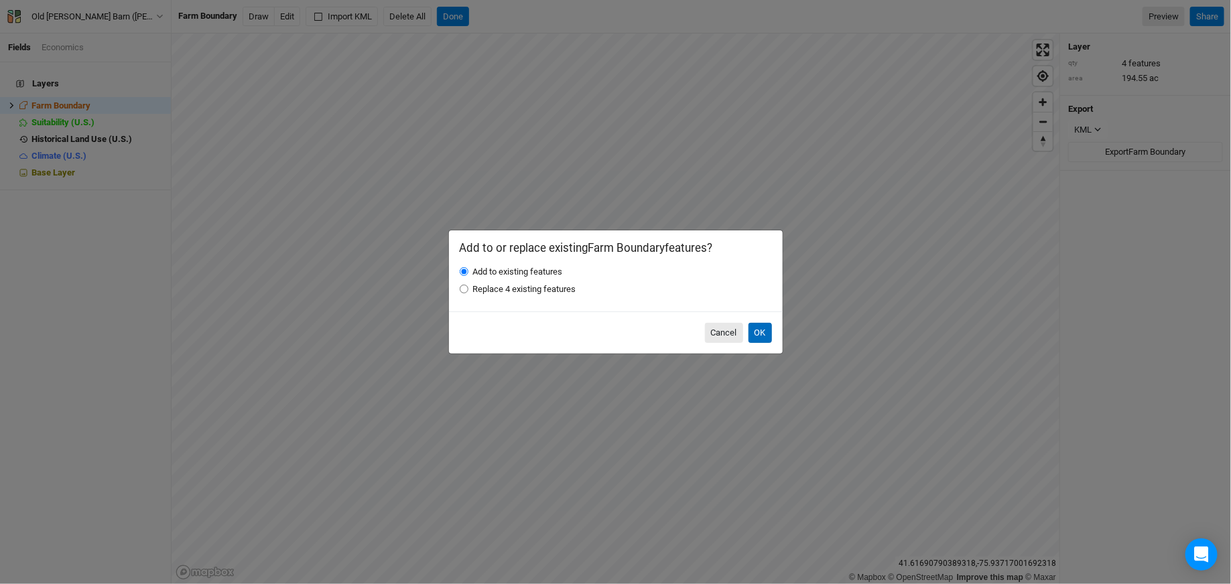
click at [754, 328] on button "OK" at bounding box center [760, 333] width 23 height 20
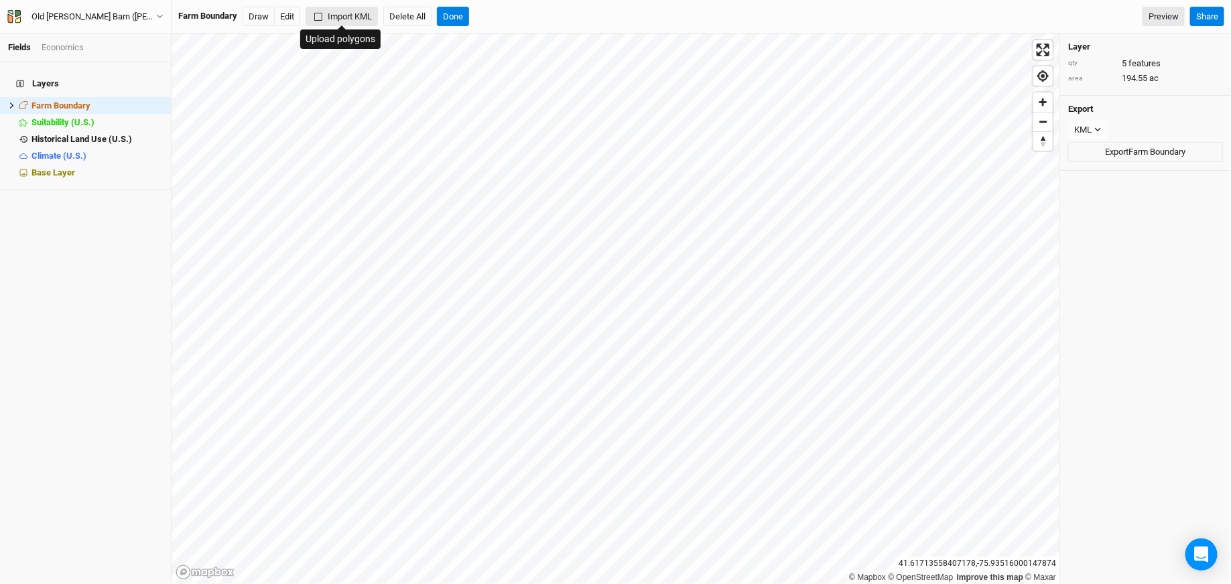
click at [350, 19] on button "Import KML" at bounding box center [342, 17] width 72 height 20
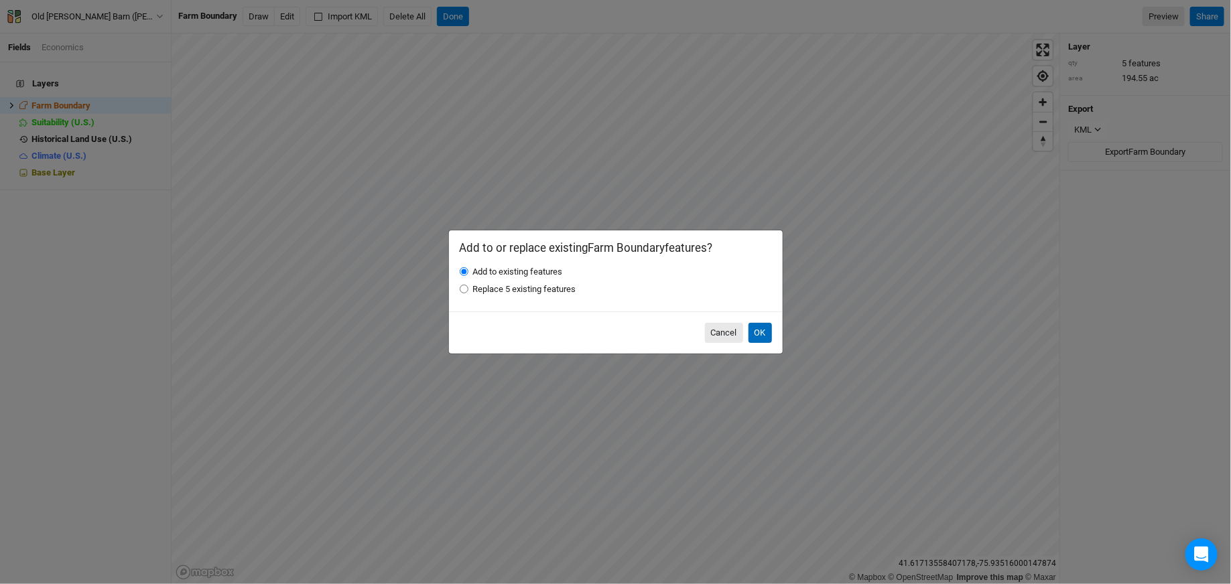
click at [764, 330] on button "OK" at bounding box center [760, 333] width 23 height 20
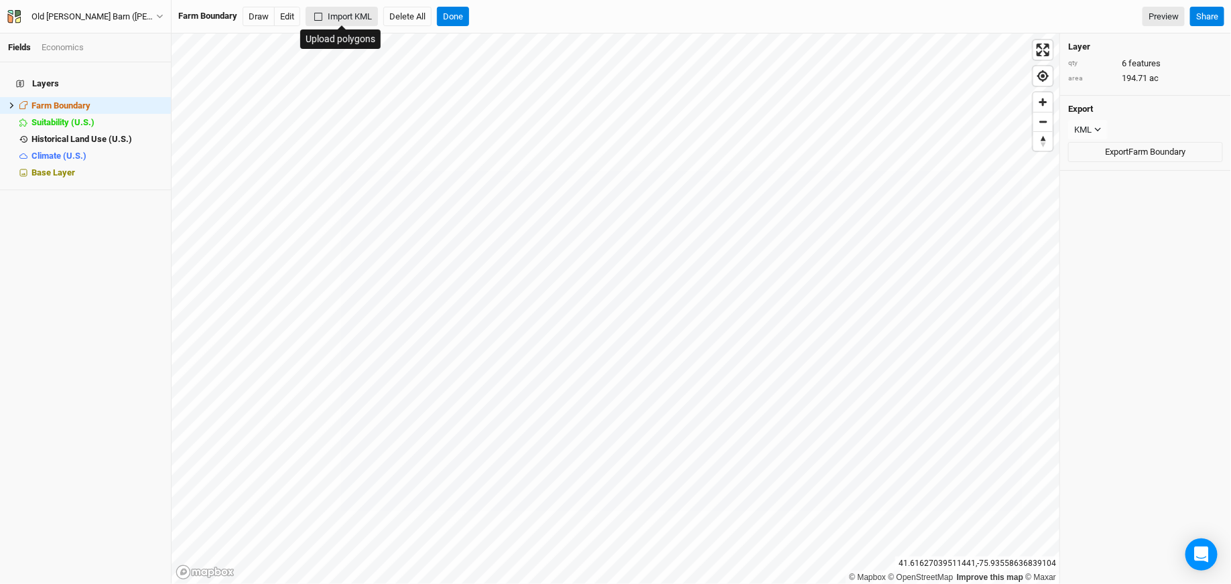
click at [371, 10] on button "Import KML" at bounding box center [342, 17] width 72 height 20
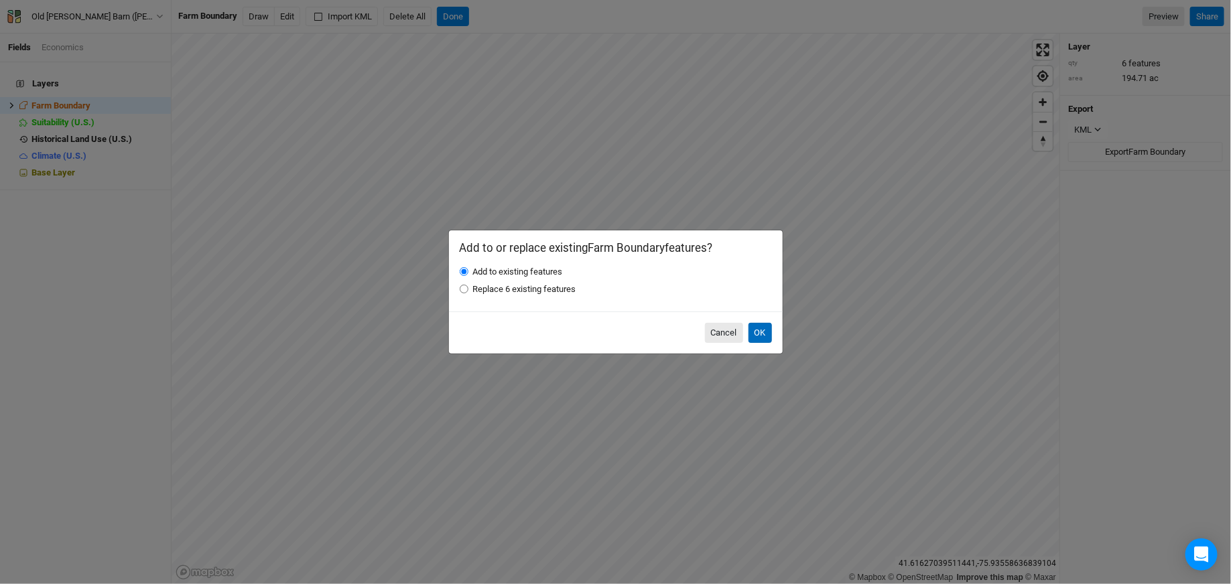
click at [761, 333] on button "OK" at bounding box center [760, 333] width 23 height 20
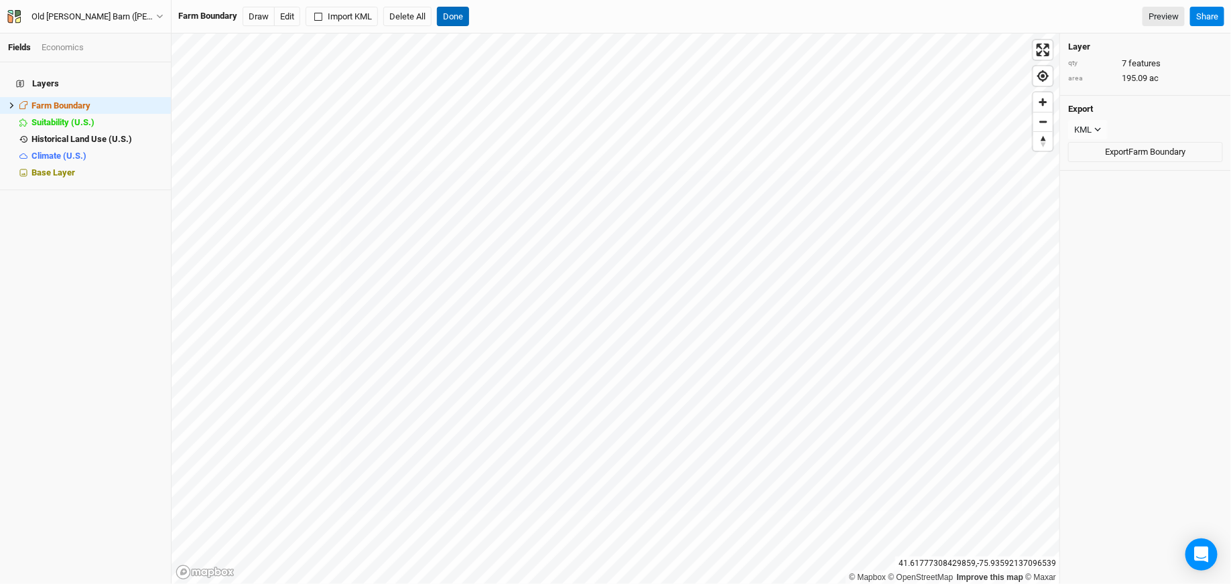
click at [463, 17] on button "Done" at bounding box center [453, 17] width 32 height 20
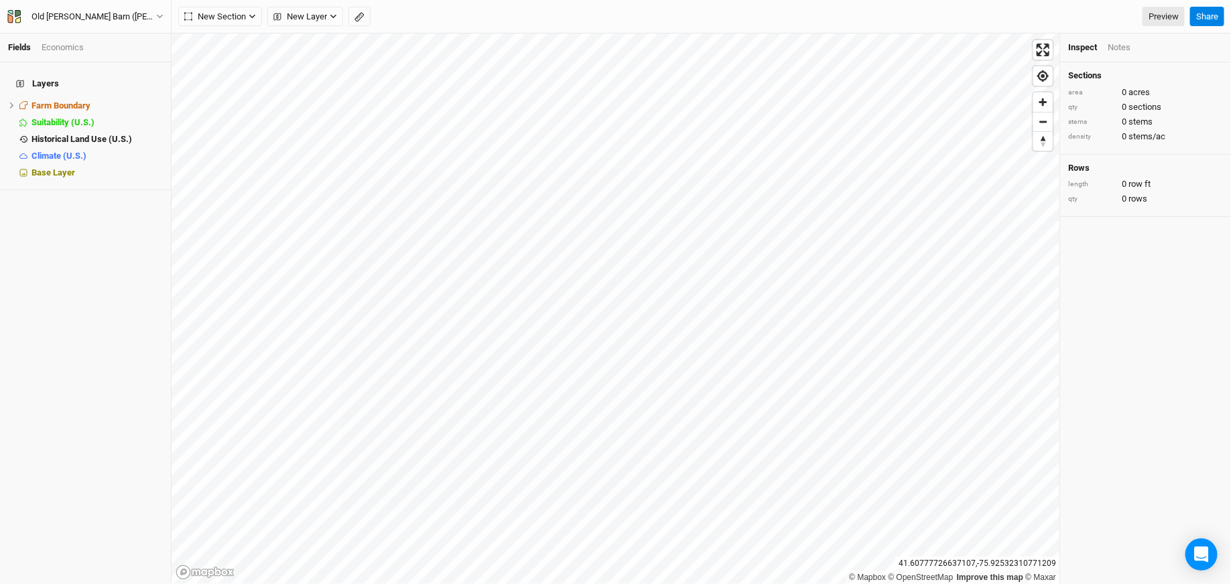
click at [495, 0] on html "Fields Economics Layers Farm Boundary hide Suitability (U.S.) hide Historical L…" at bounding box center [615, 292] width 1231 height 584
click at [77, 101] on span "Farm Boundary" at bounding box center [60, 106] width 59 height 10
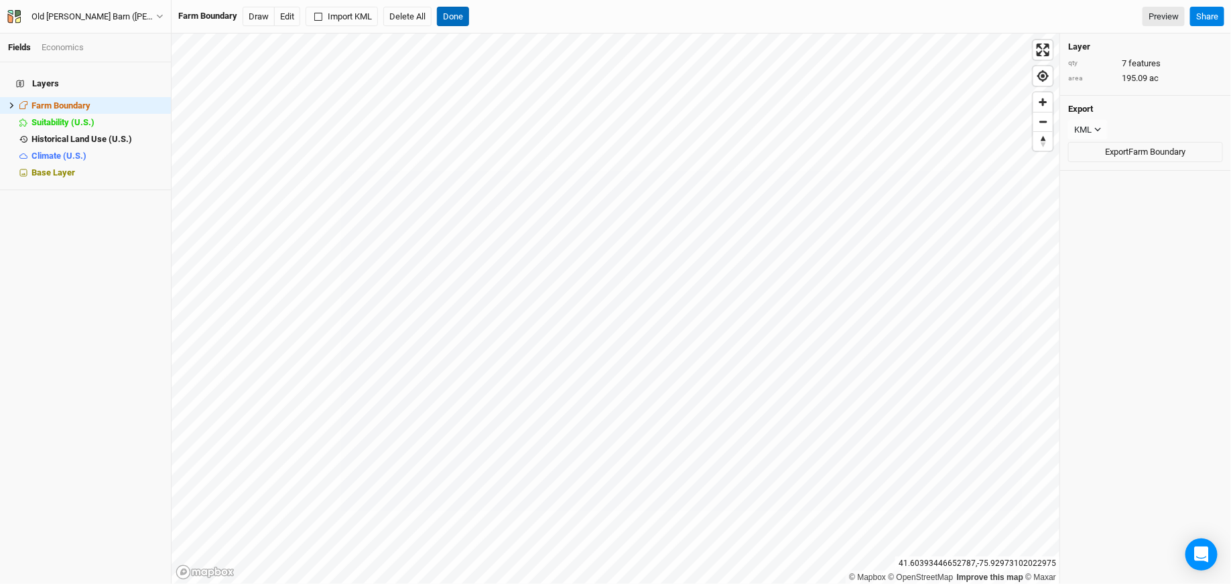
click at [459, 21] on button "Done" at bounding box center [453, 17] width 32 height 20
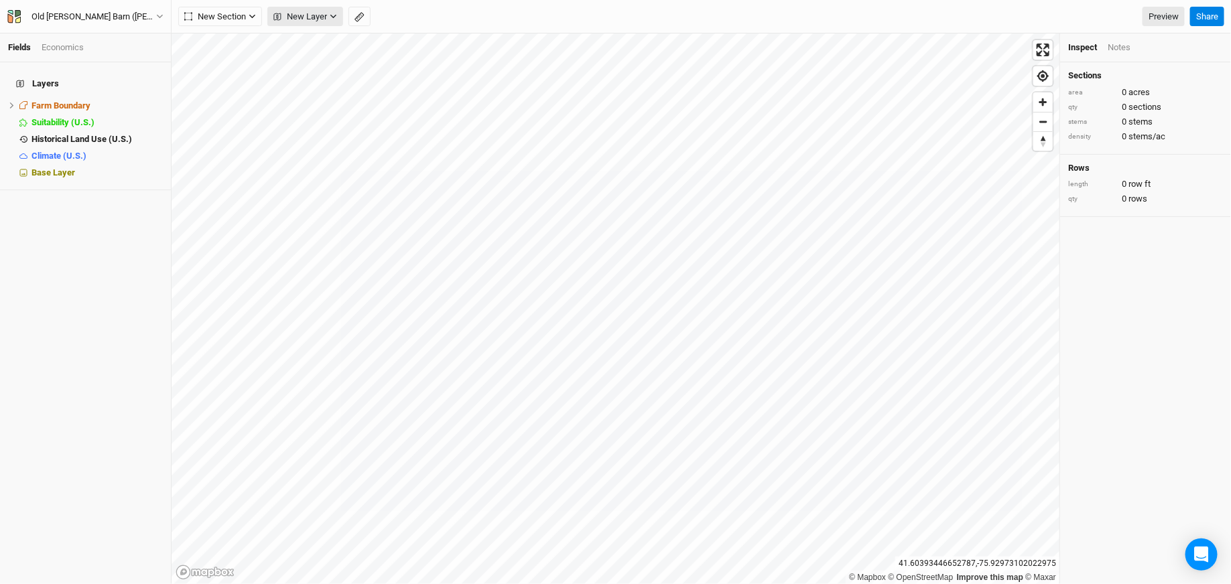
click at [287, 17] on span "New Layer" at bounding box center [300, 16] width 54 height 13
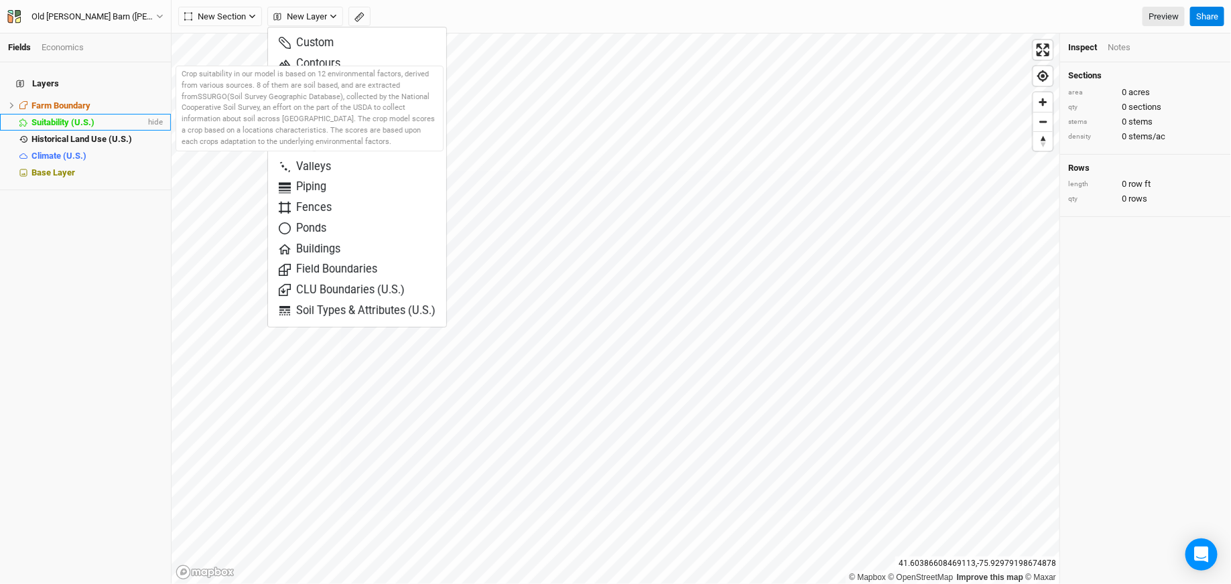
click at [72, 114] on li "Suitability (U.S.) hide" at bounding box center [85, 122] width 171 height 17
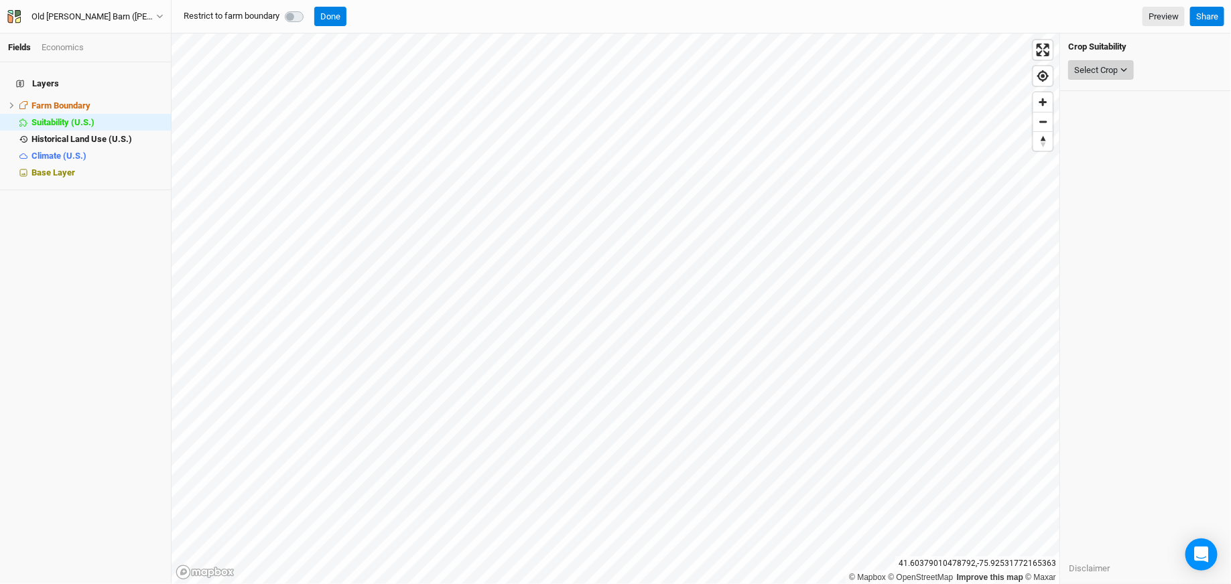
click at [1076, 65] on div "Select Crop" at bounding box center [1096, 70] width 44 height 13
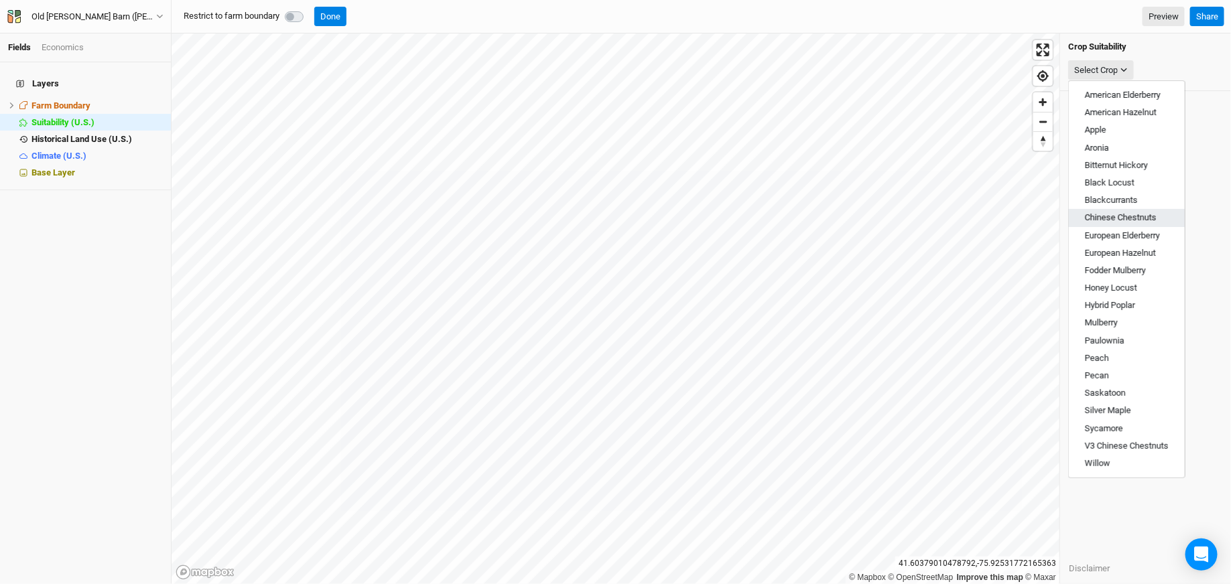
click at [1108, 223] on button "Chinese Chestnuts" at bounding box center [1127, 217] width 116 height 17
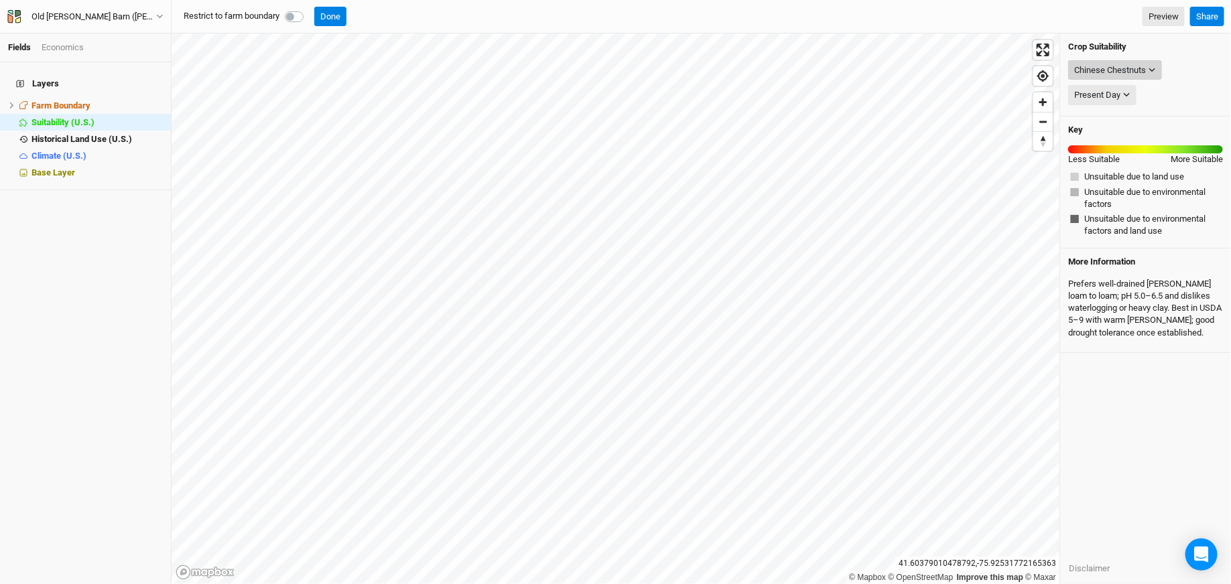
click at [1120, 64] on div "Chinese Chestnuts" at bounding box center [1110, 70] width 72 height 13
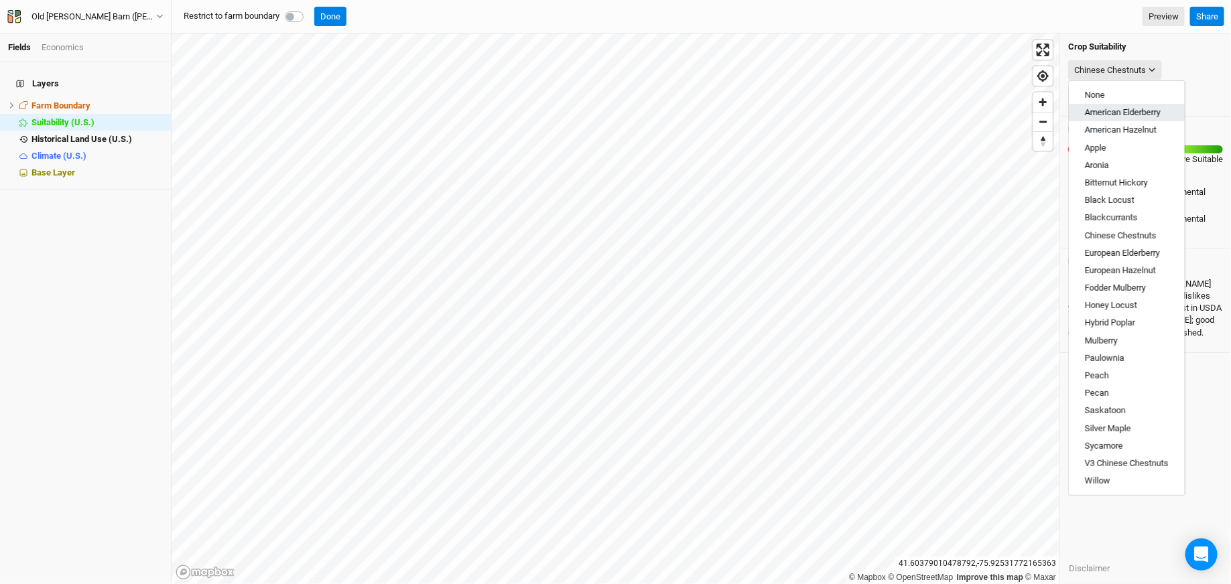
click at [1114, 115] on span "American Elderberry" at bounding box center [1123, 112] width 76 height 10
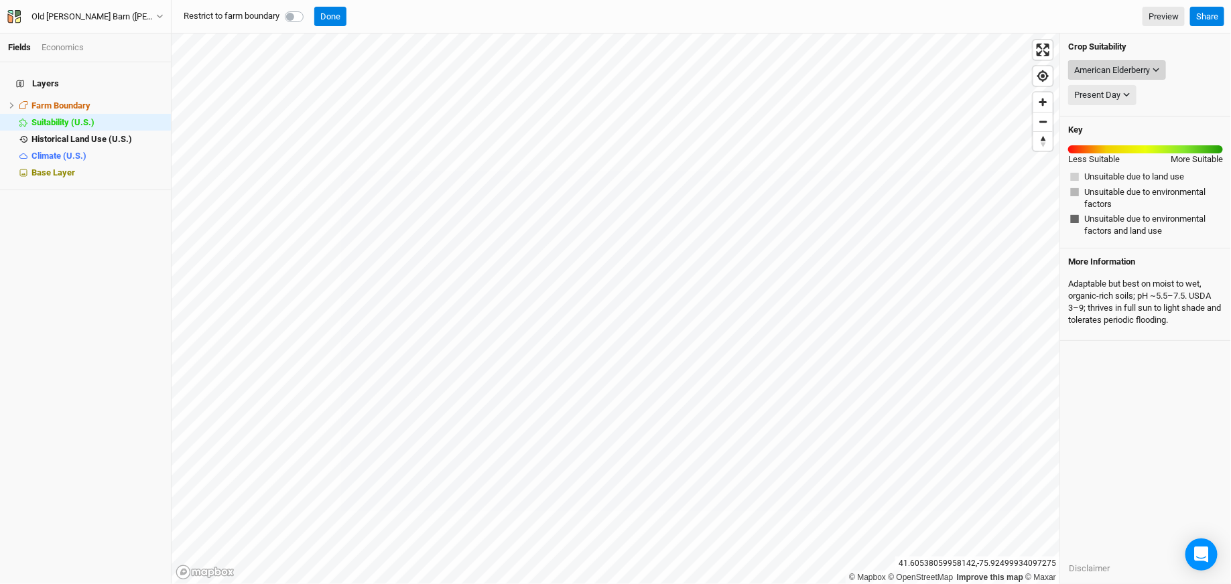
click at [1128, 74] on div "American Elderberry" at bounding box center [1112, 70] width 76 height 13
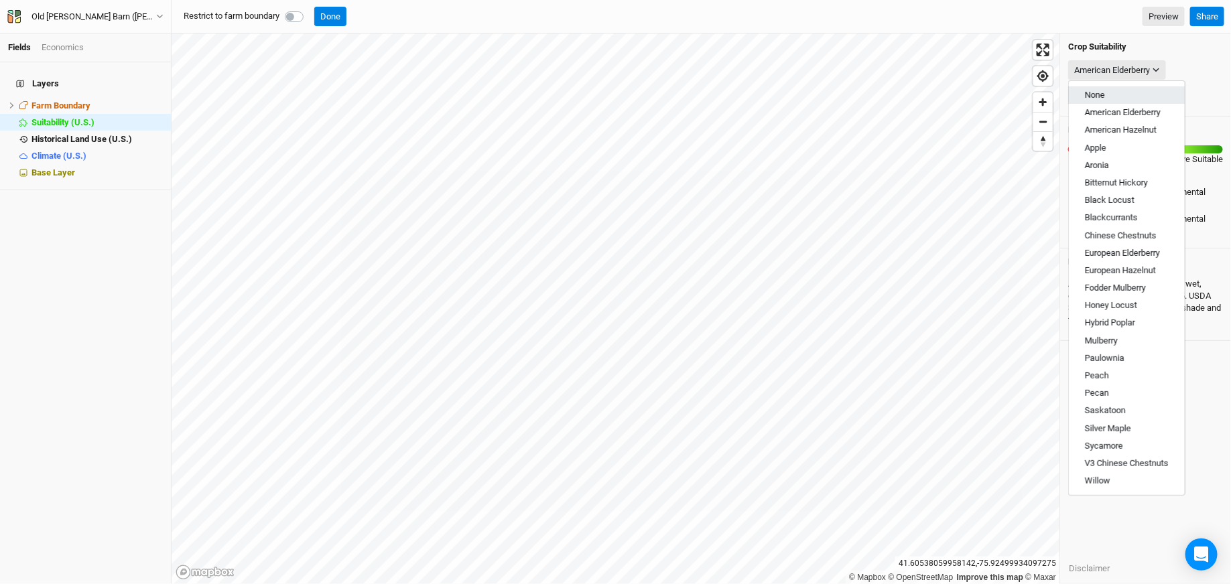
click at [1110, 99] on button "None" at bounding box center [1127, 94] width 116 height 17
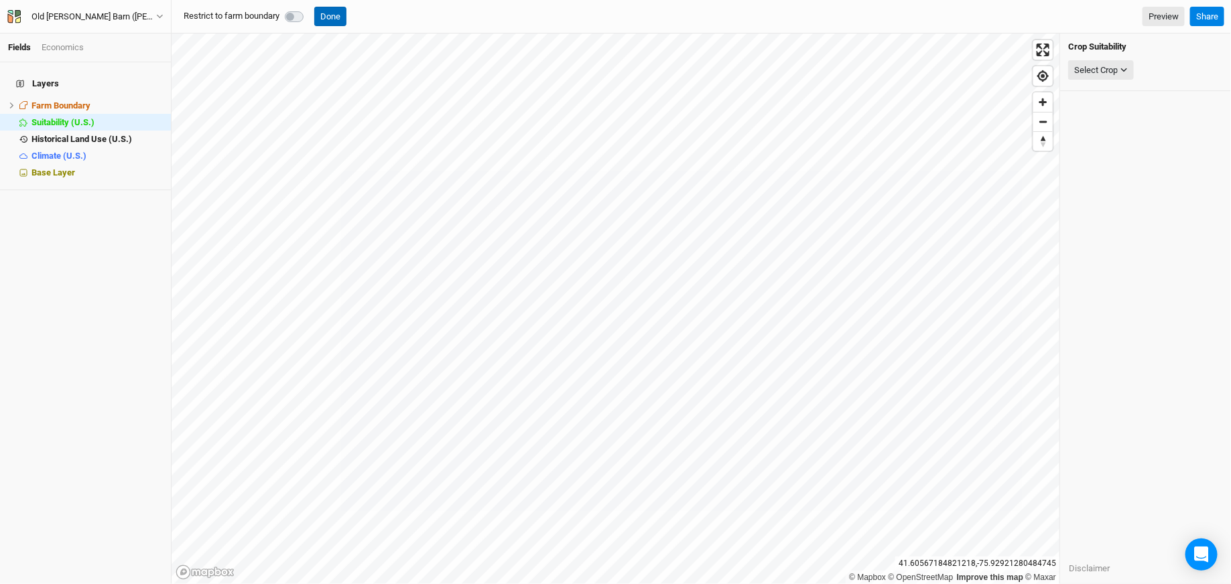
click at [333, 15] on button "Done" at bounding box center [330, 17] width 32 height 20
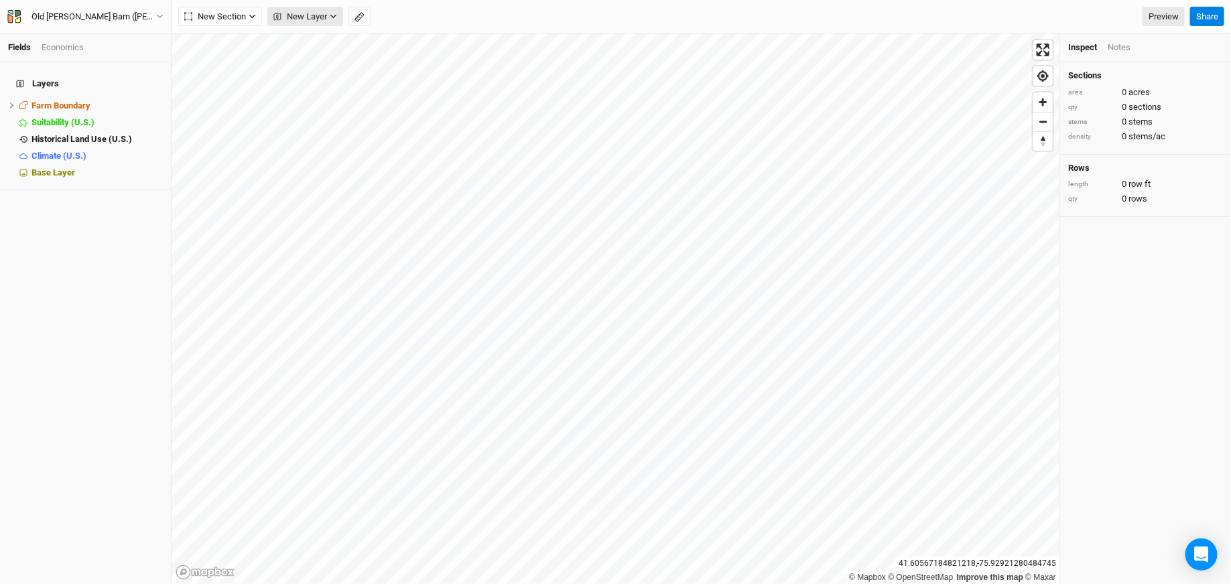
click at [305, 13] on span "New Layer" at bounding box center [300, 16] width 54 height 13
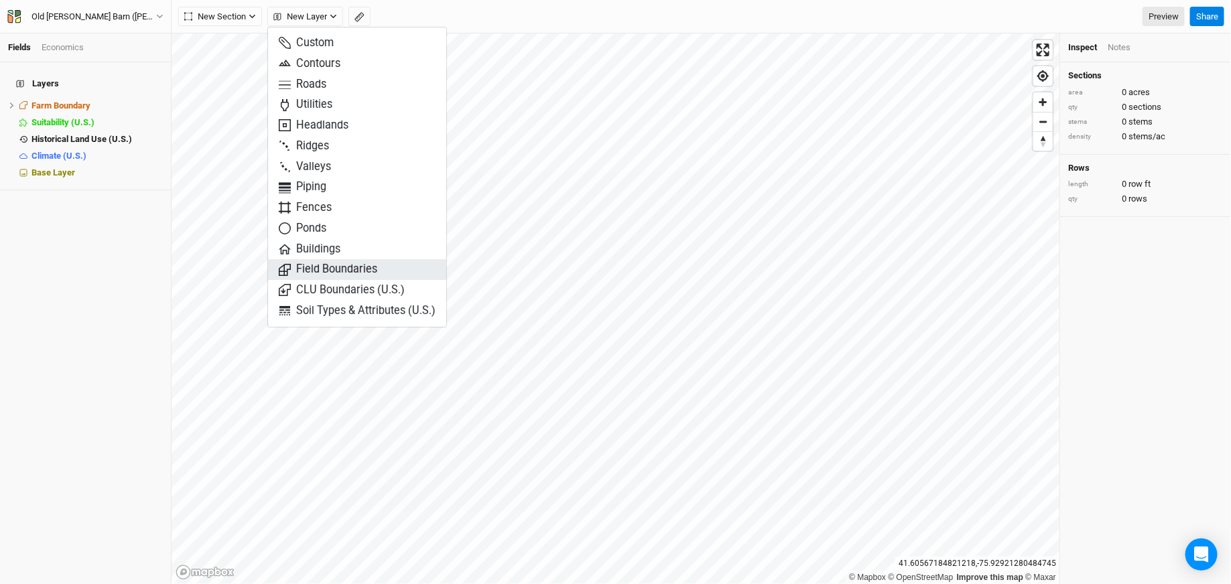
click at [323, 269] on span "Field Boundaries" at bounding box center [328, 269] width 99 height 15
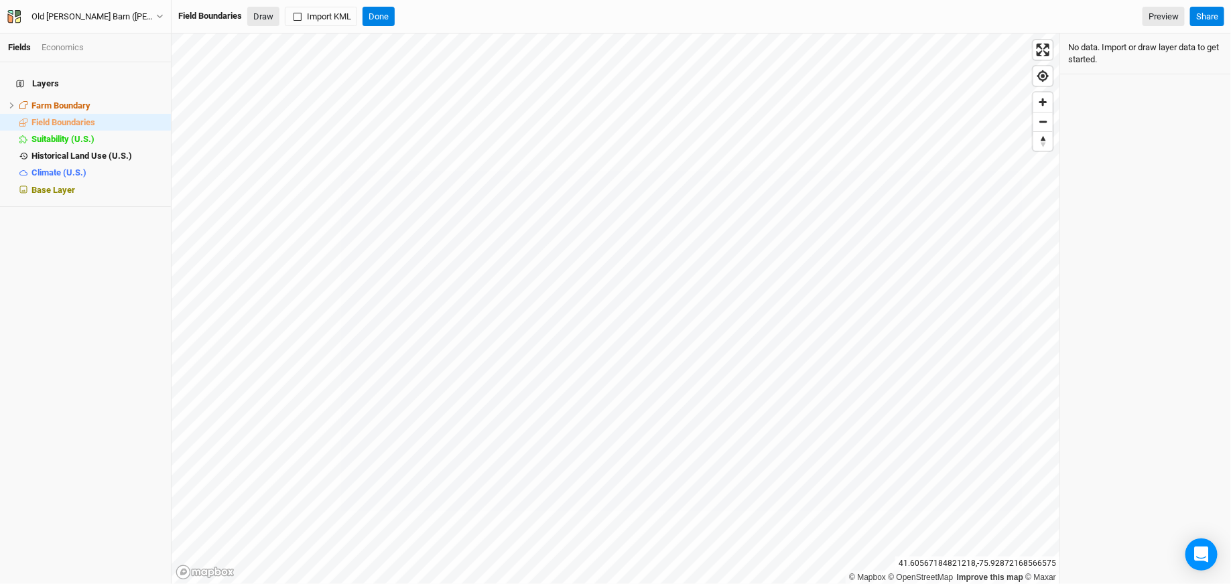
click at [263, 16] on button "Draw" at bounding box center [263, 17] width 32 height 20
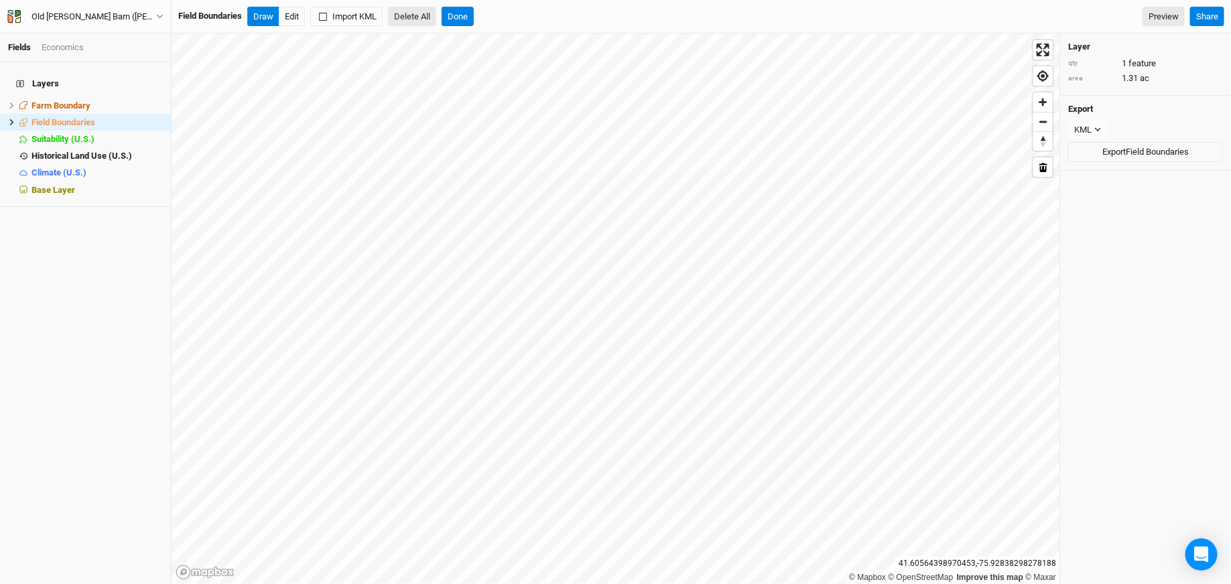
click at [417, 10] on button "Delete All" at bounding box center [412, 17] width 48 height 20
click at [497, 19] on button "Confirm" at bounding box center [489, 17] width 42 height 20
click at [377, 12] on button "Done" at bounding box center [379, 17] width 32 height 20
